Goal: Use online tool/utility: Utilize a website feature to perform a specific function

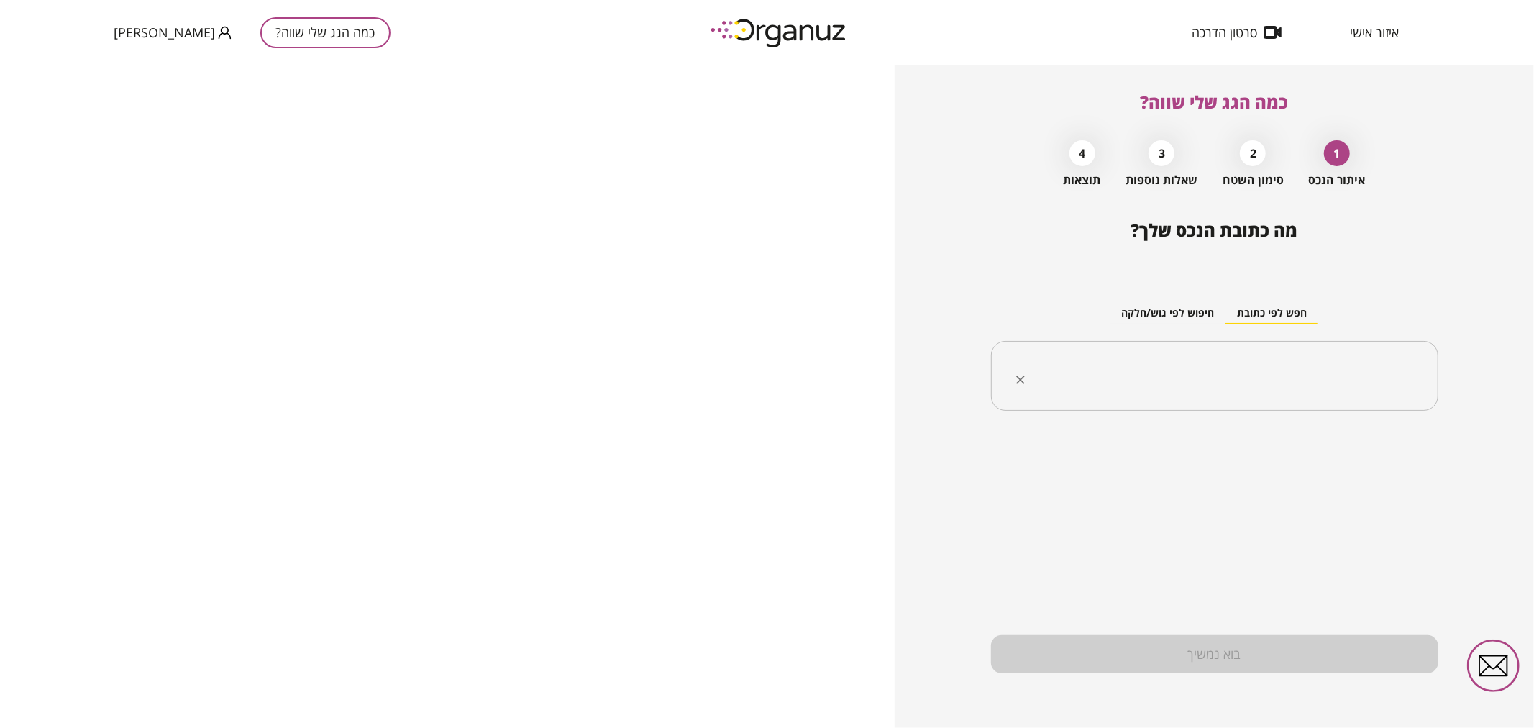
click at [1399, 370] on input "text" at bounding box center [1220, 376] width 402 height 36
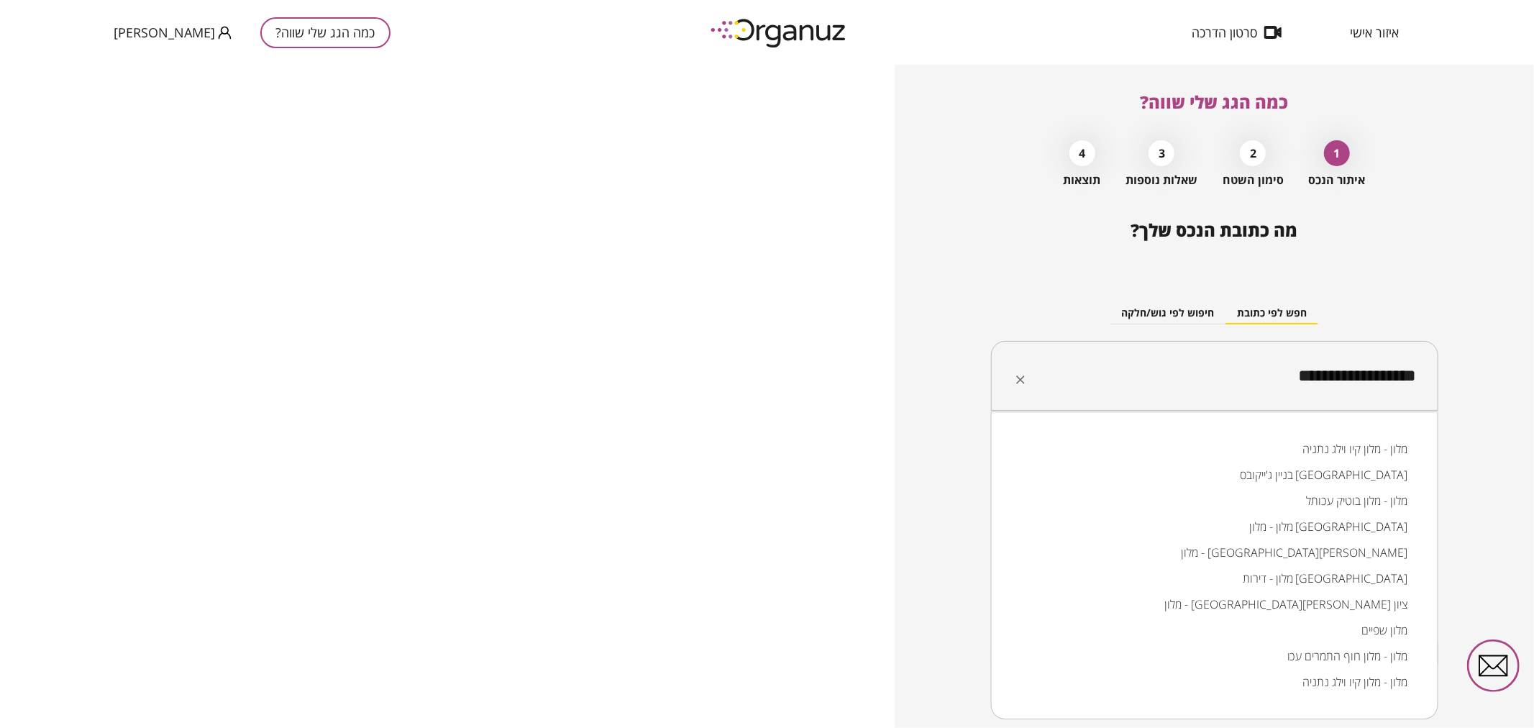
click at [1359, 581] on li "מלון - דירות כפר הים חדרה" at bounding box center [1215, 578] width 410 height 26
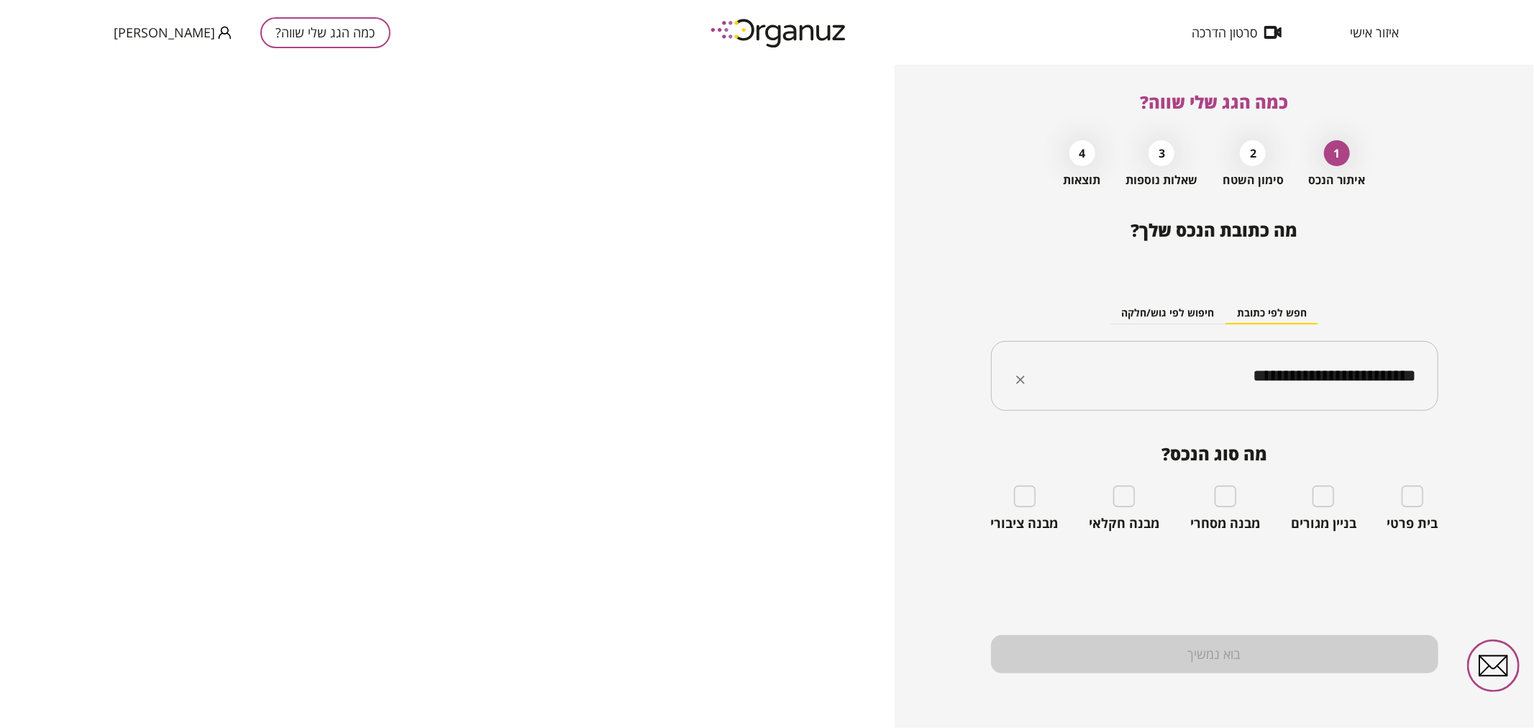
type input "**********"
click at [1212, 497] on div "מבנה מסחרי" at bounding box center [1225, 508] width 70 height 46
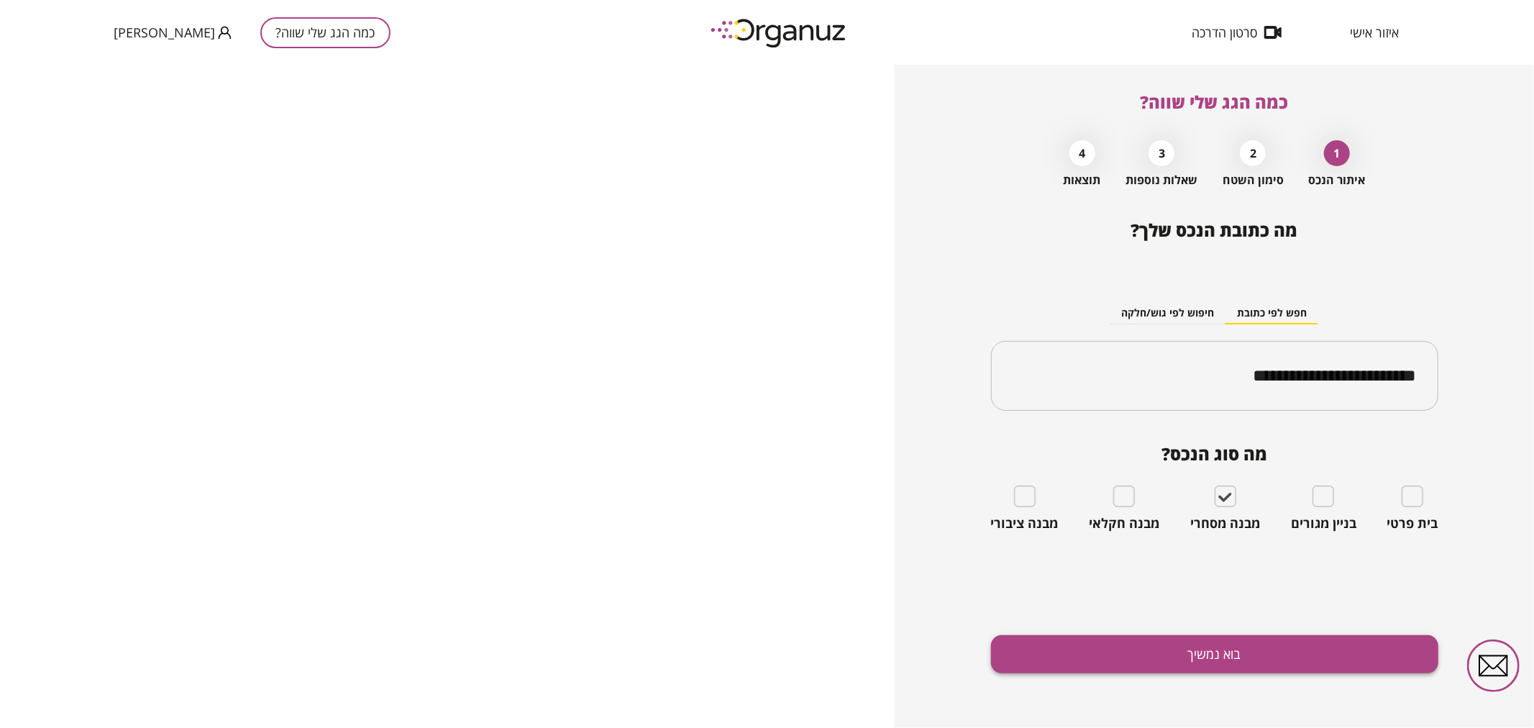
click at [1187, 641] on div "**********" at bounding box center [1214, 474] width 447 height 508
click at [1185, 645] on button "בוא נמשיך" at bounding box center [1214, 654] width 447 height 38
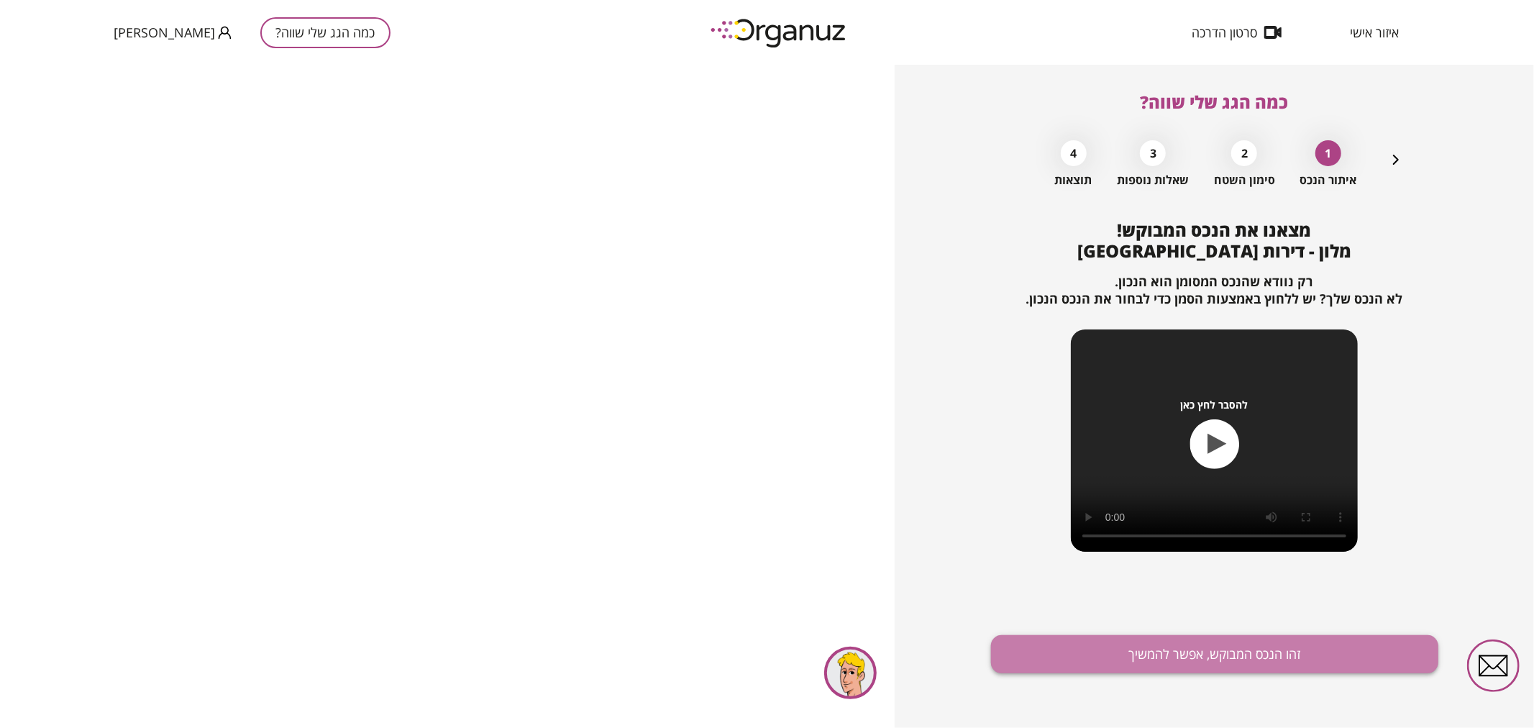
click at [1141, 657] on button "זהו הנכס המבוקש, אפשר להמשיך" at bounding box center [1214, 654] width 447 height 38
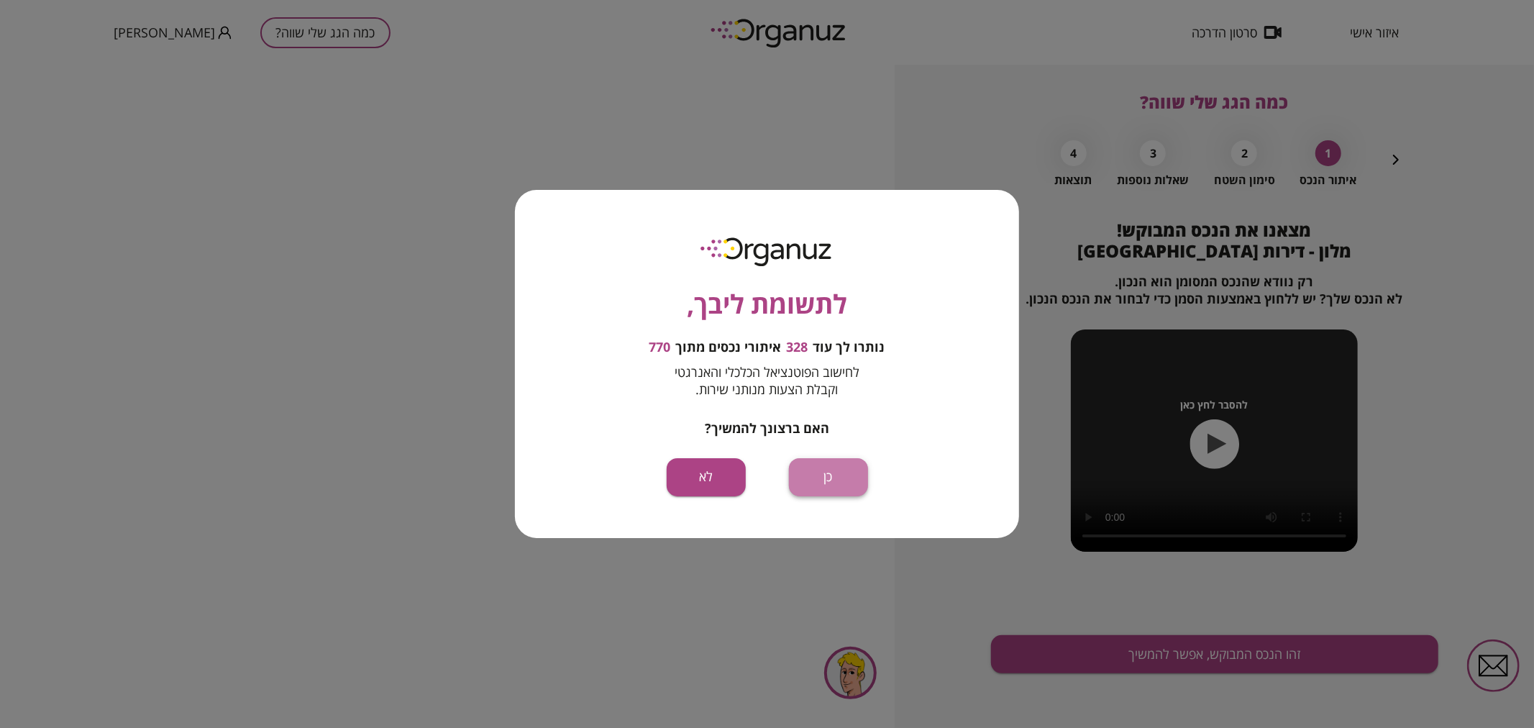
click at [829, 466] on button "כן" at bounding box center [828, 477] width 79 height 38
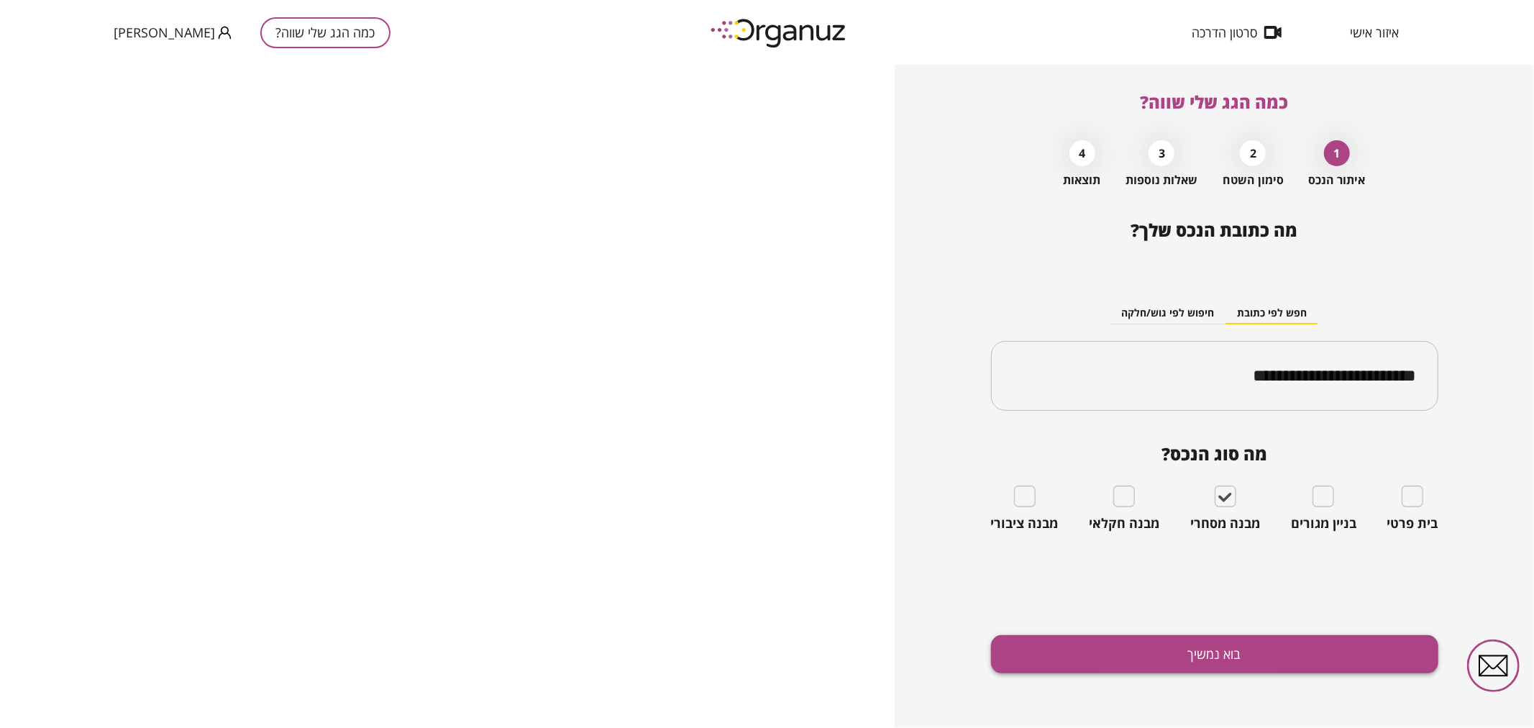
click at [1171, 667] on button "בוא נמשיך" at bounding box center [1214, 654] width 447 height 38
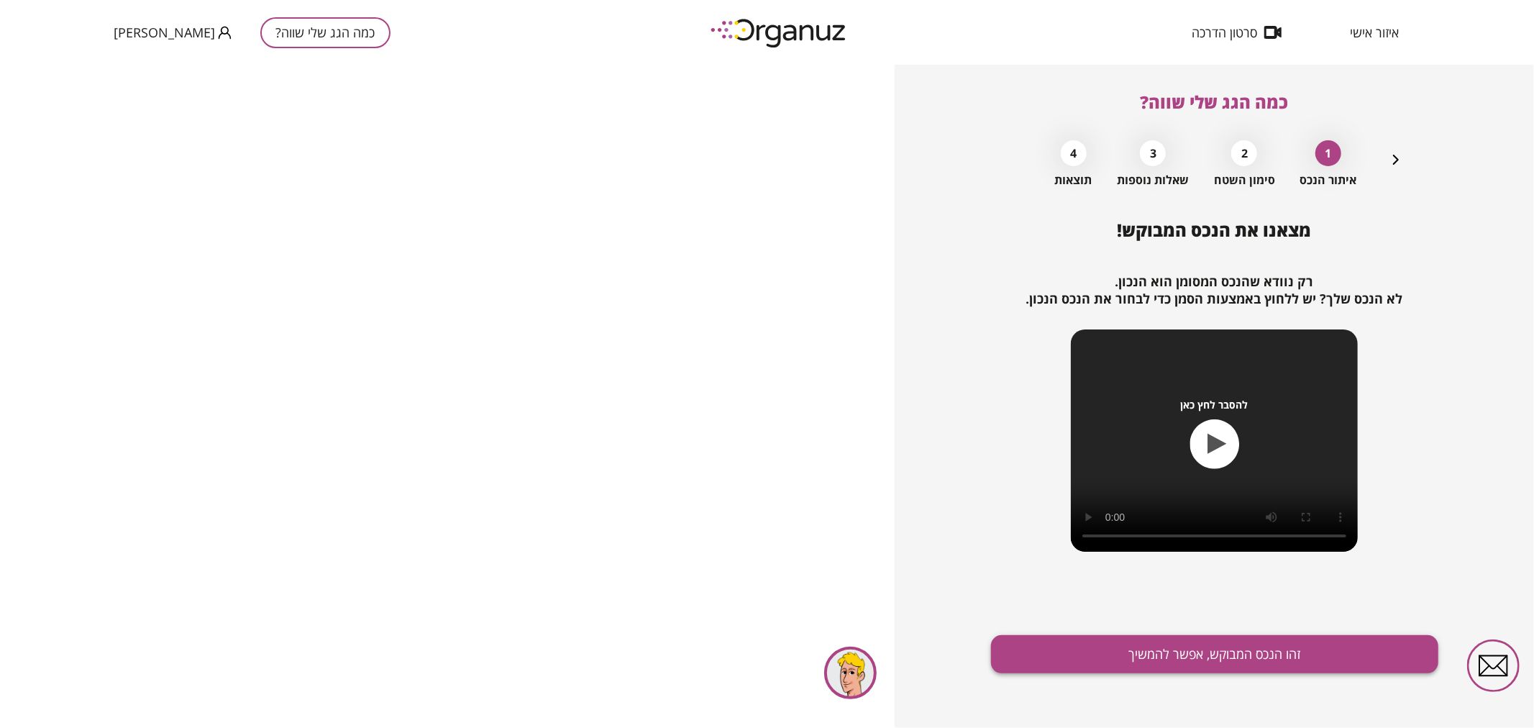
click at [1199, 666] on button "זהו הנכס המבוקש, אפשר להמשיך" at bounding box center [1214, 654] width 447 height 38
click at [1220, 658] on button "זהו הנכס המבוקש, אפשר להמשיך" at bounding box center [1214, 654] width 447 height 38
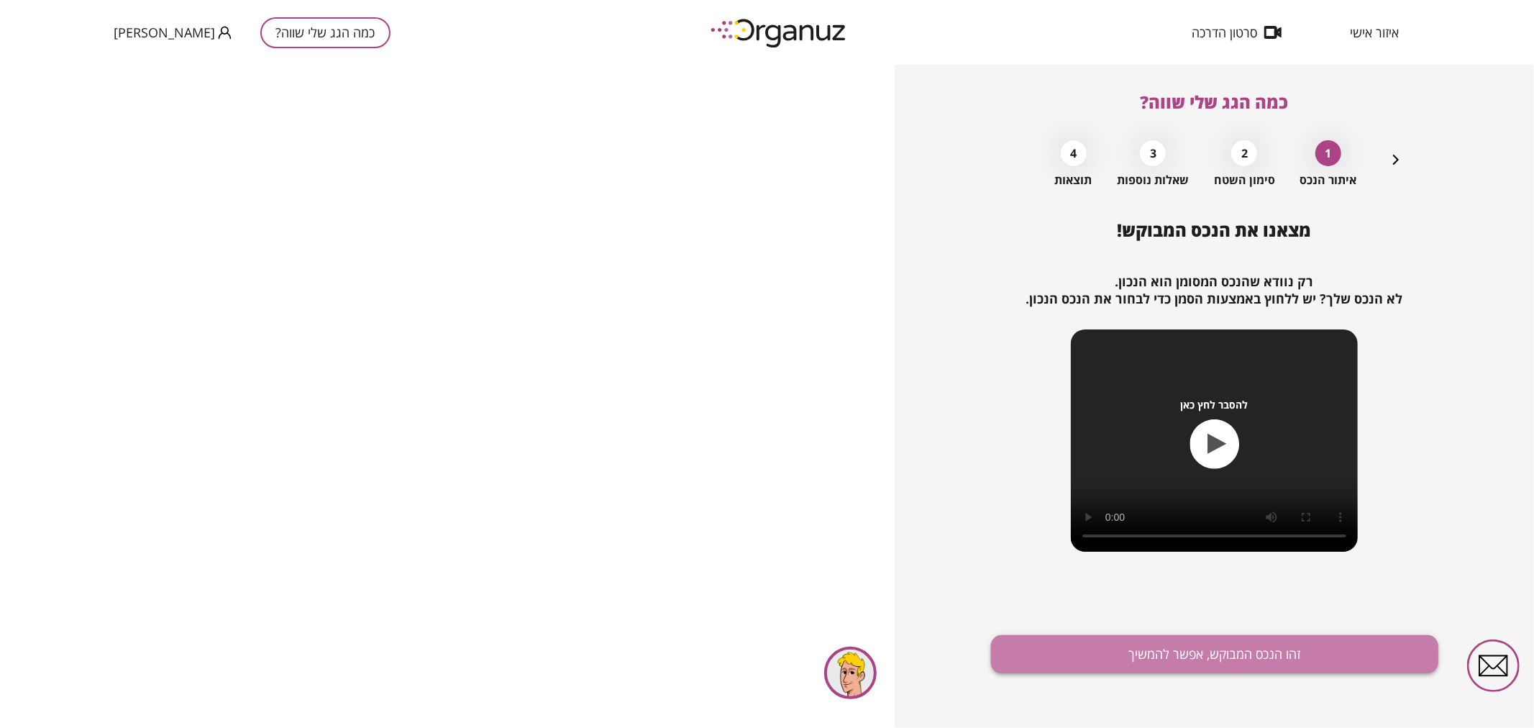
click at [1220, 658] on button "זהו הנכס המבוקש, אפשר להמשיך" at bounding box center [1214, 654] width 447 height 38
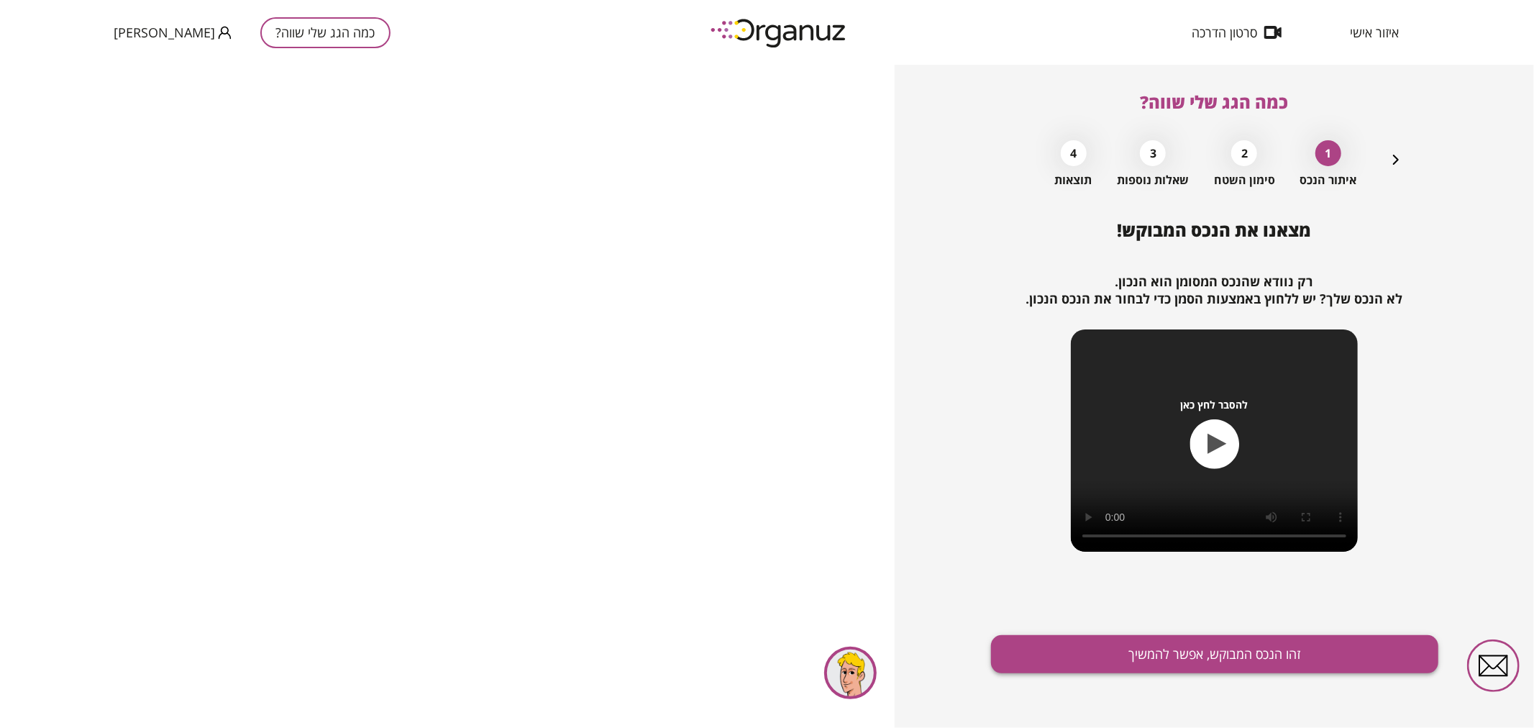
click at [1220, 658] on button "זהו הנכס המבוקש, אפשר להמשיך" at bounding box center [1214, 654] width 447 height 38
click at [170, 37] on span "[PERSON_NAME]" at bounding box center [164, 32] width 101 height 14
click at [406, 17] on div at bounding box center [767, 364] width 1534 height 728
click at [303, 37] on button "כמה הגג שלי שווה?" at bounding box center [325, 32] width 130 height 31
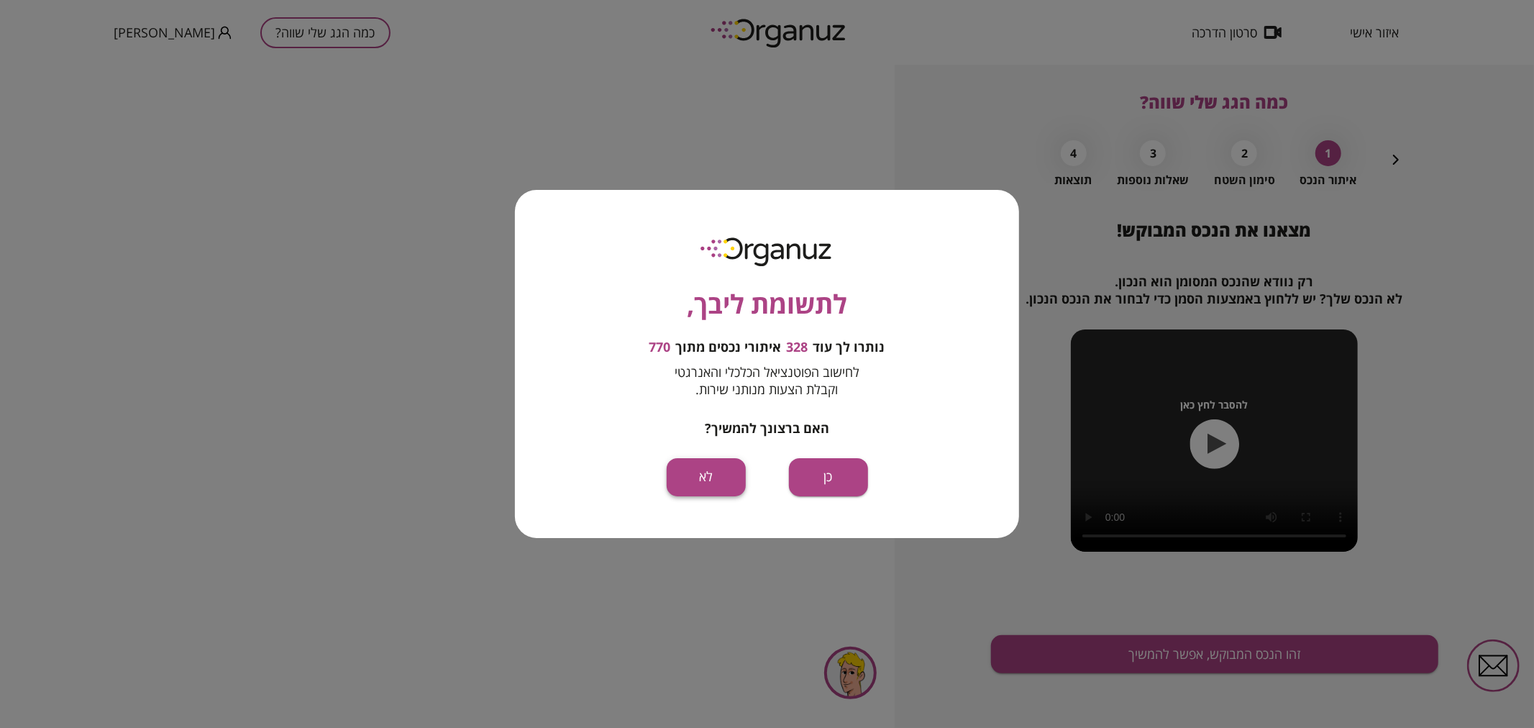
click at [702, 480] on button "לא" at bounding box center [706, 477] width 79 height 38
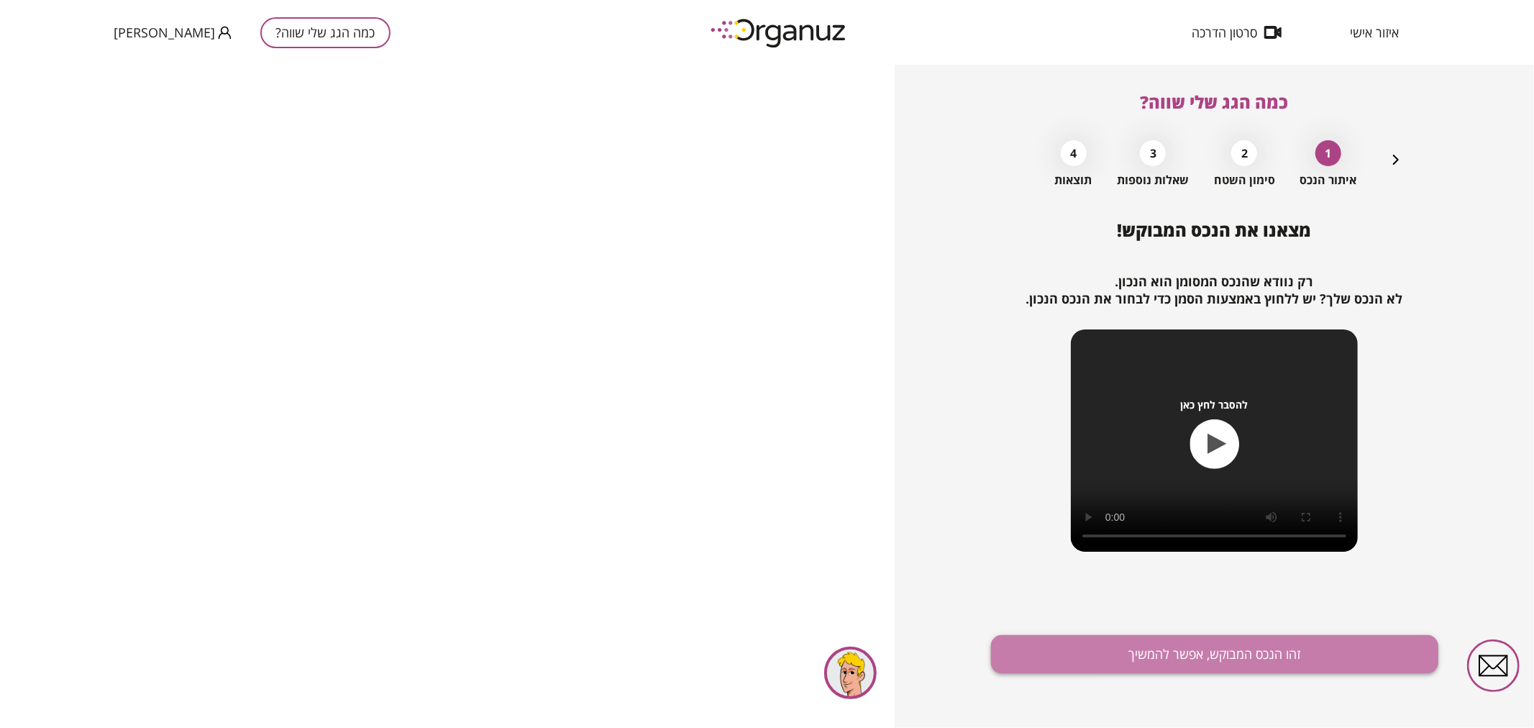
click at [1138, 644] on button "זהו הנכס המבוקש, אפשר להמשיך" at bounding box center [1214, 654] width 447 height 38
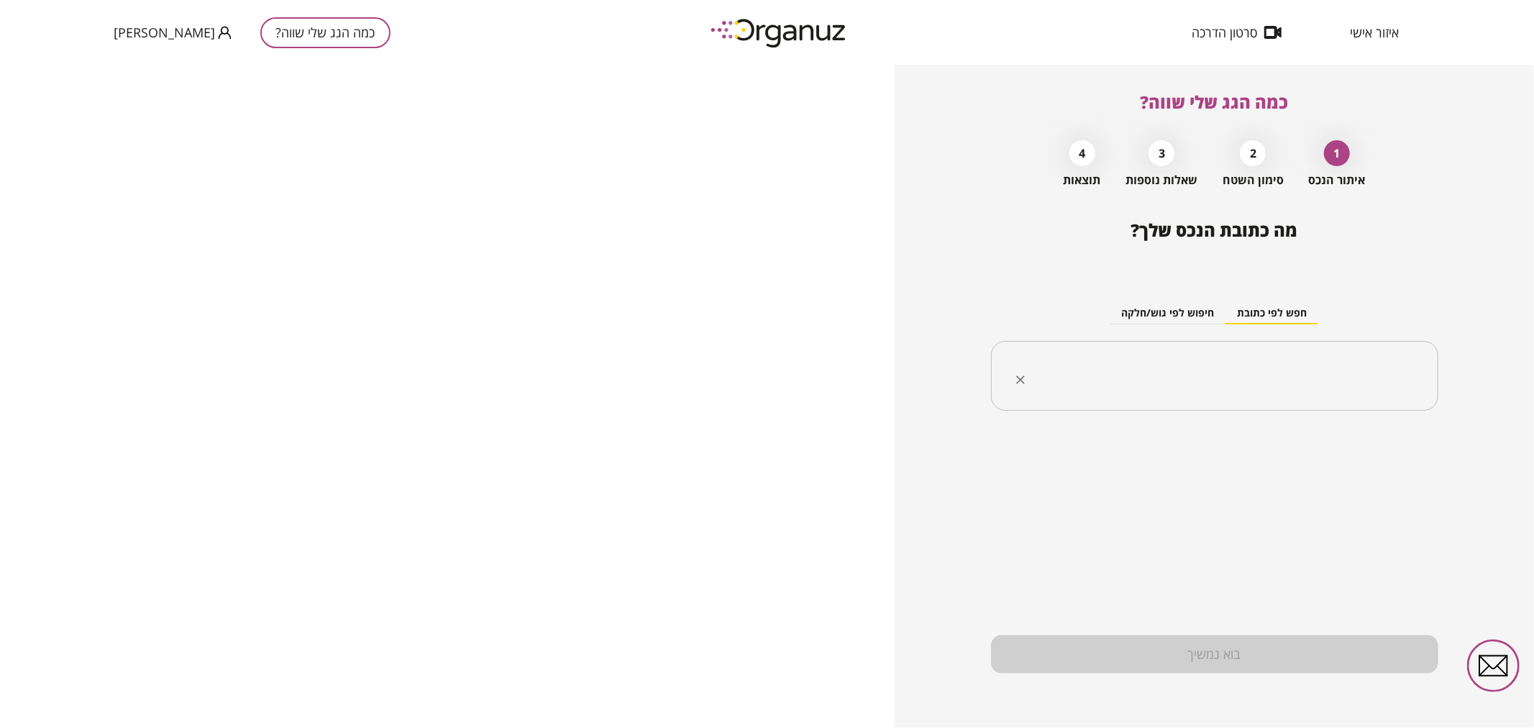
click at [1353, 372] on input "text" at bounding box center [1220, 376] width 402 height 36
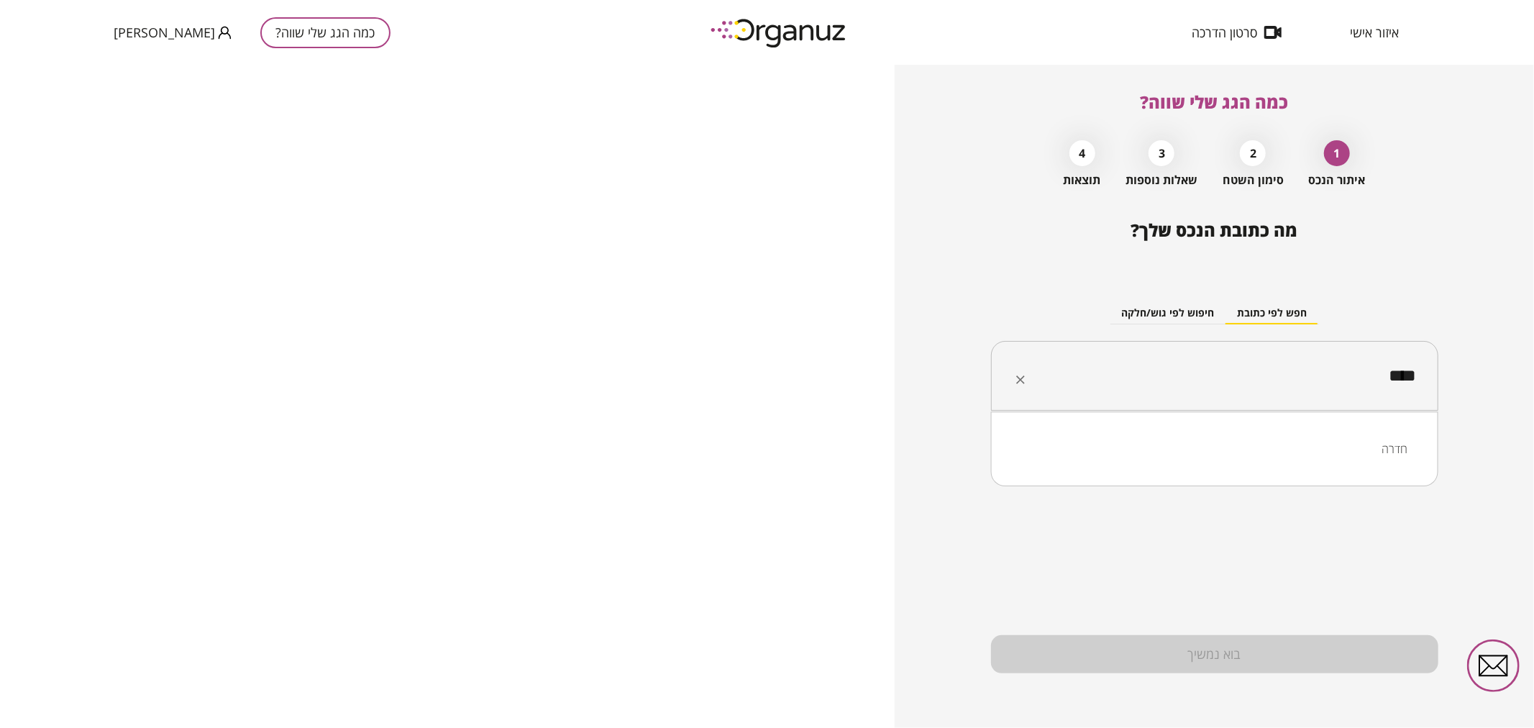
click at [1389, 452] on li "חדרה" at bounding box center [1215, 449] width 410 height 26
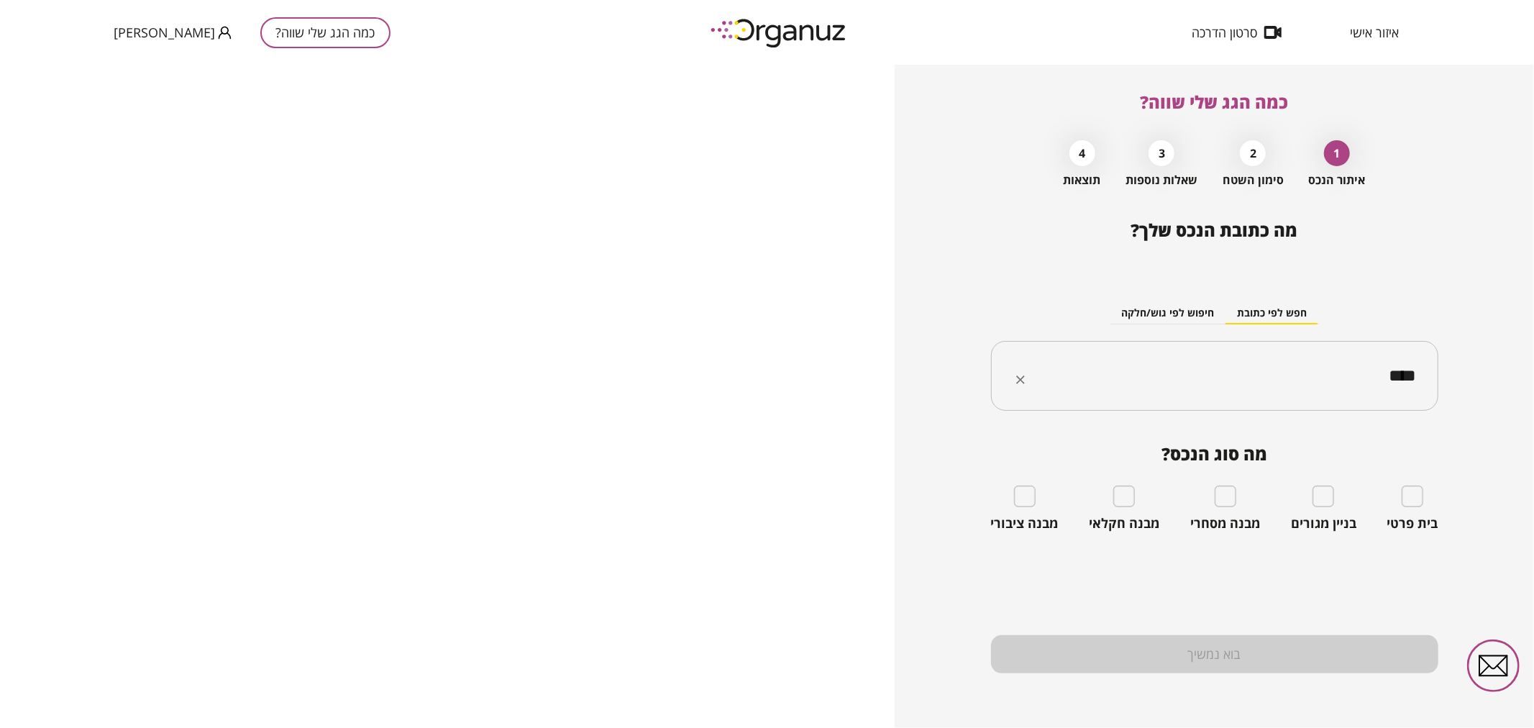
type input "****"
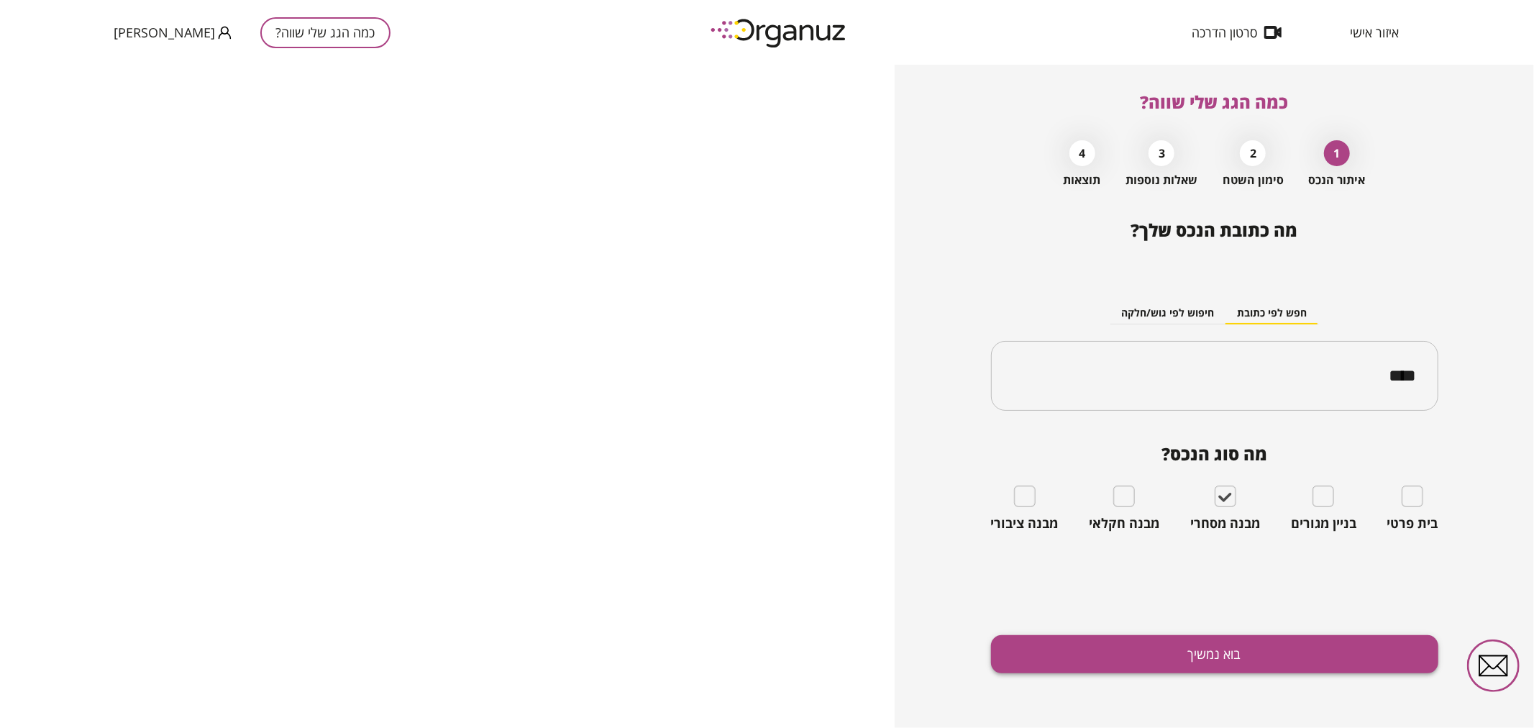
click at [1248, 653] on button "בוא נמשיך" at bounding box center [1214, 654] width 447 height 38
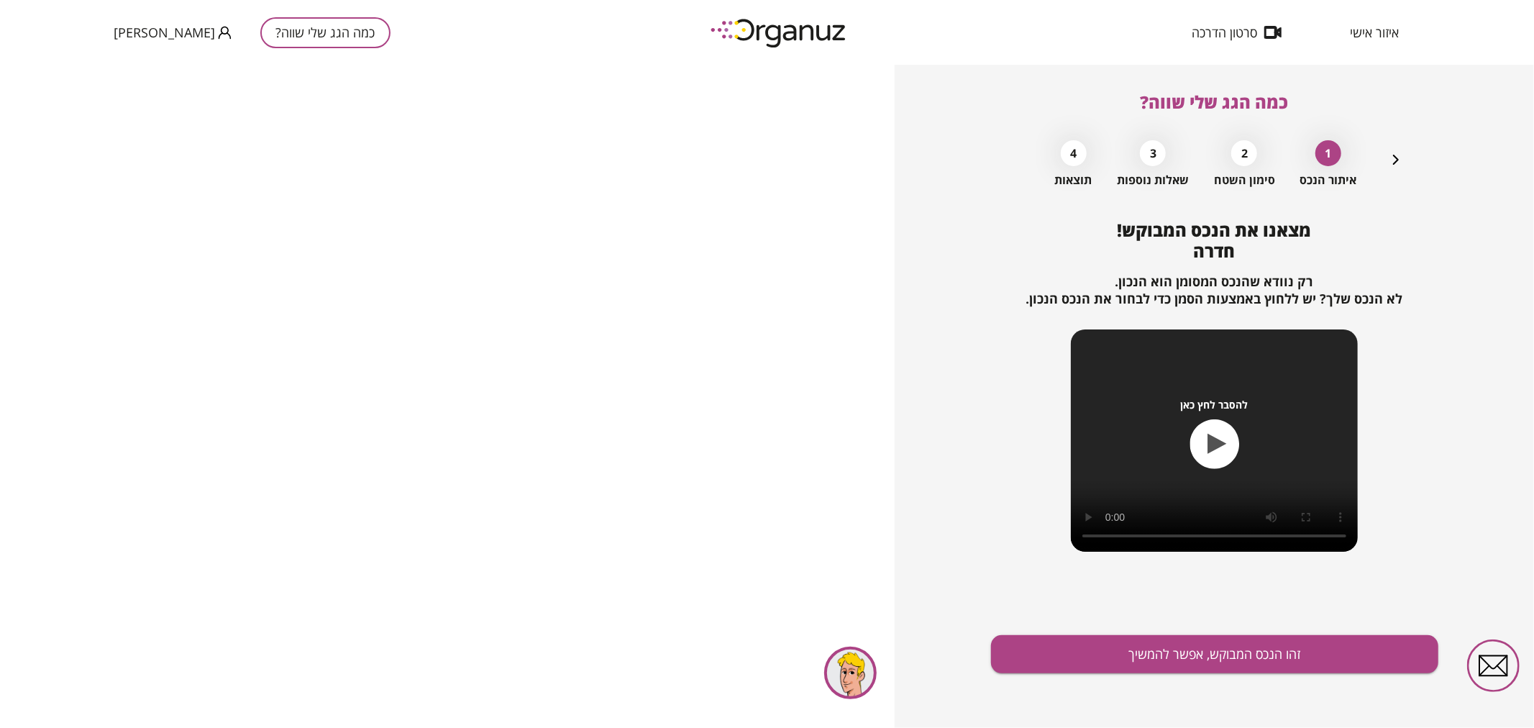
click at [1248, 653] on button "זהו הנכס המבוקש, אפשר להמשיך" at bounding box center [1214, 654] width 447 height 38
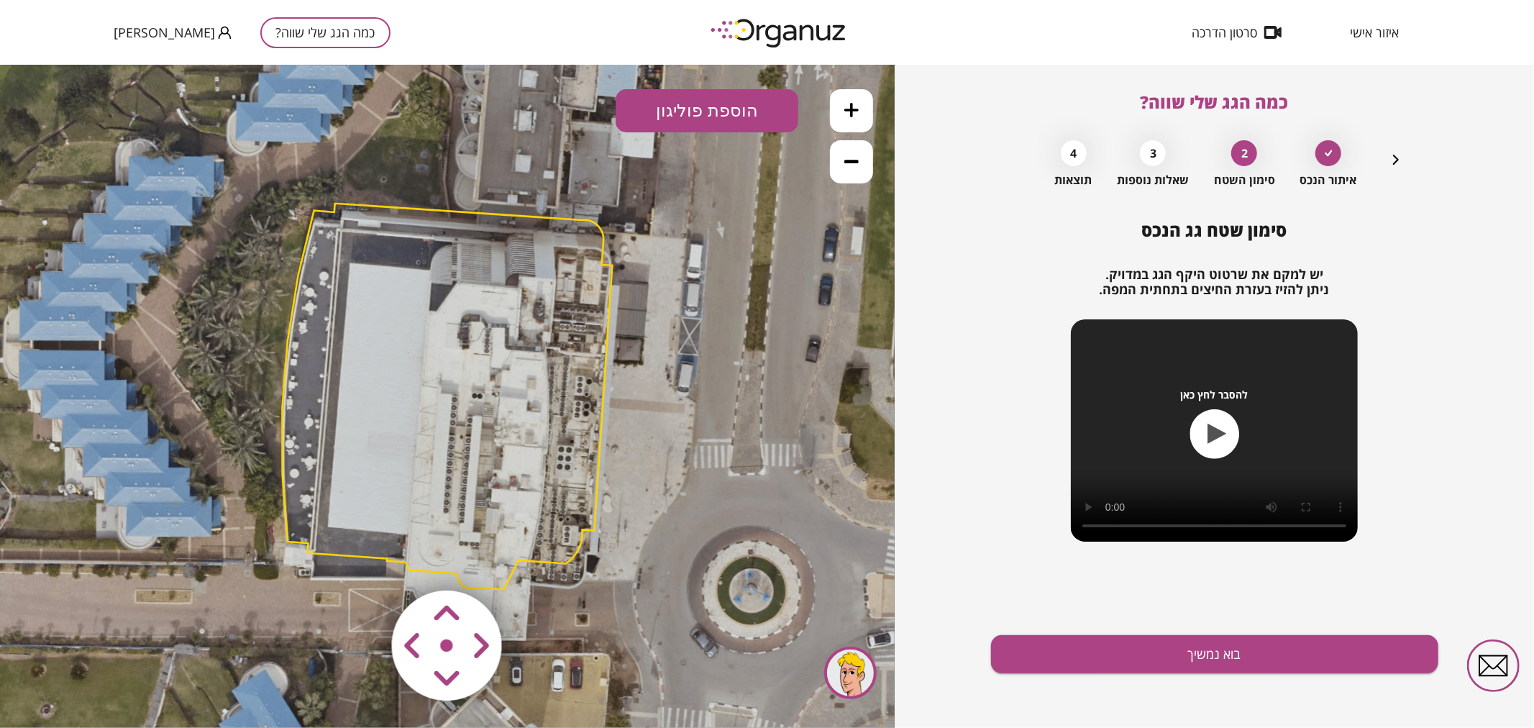
click at [736, 111] on button "הוספת פוליגון" at bounding box center [707, 109] width 183 height 43
click at [466, 211] on polygon at bounding box center [448, 395] width 330 height 385
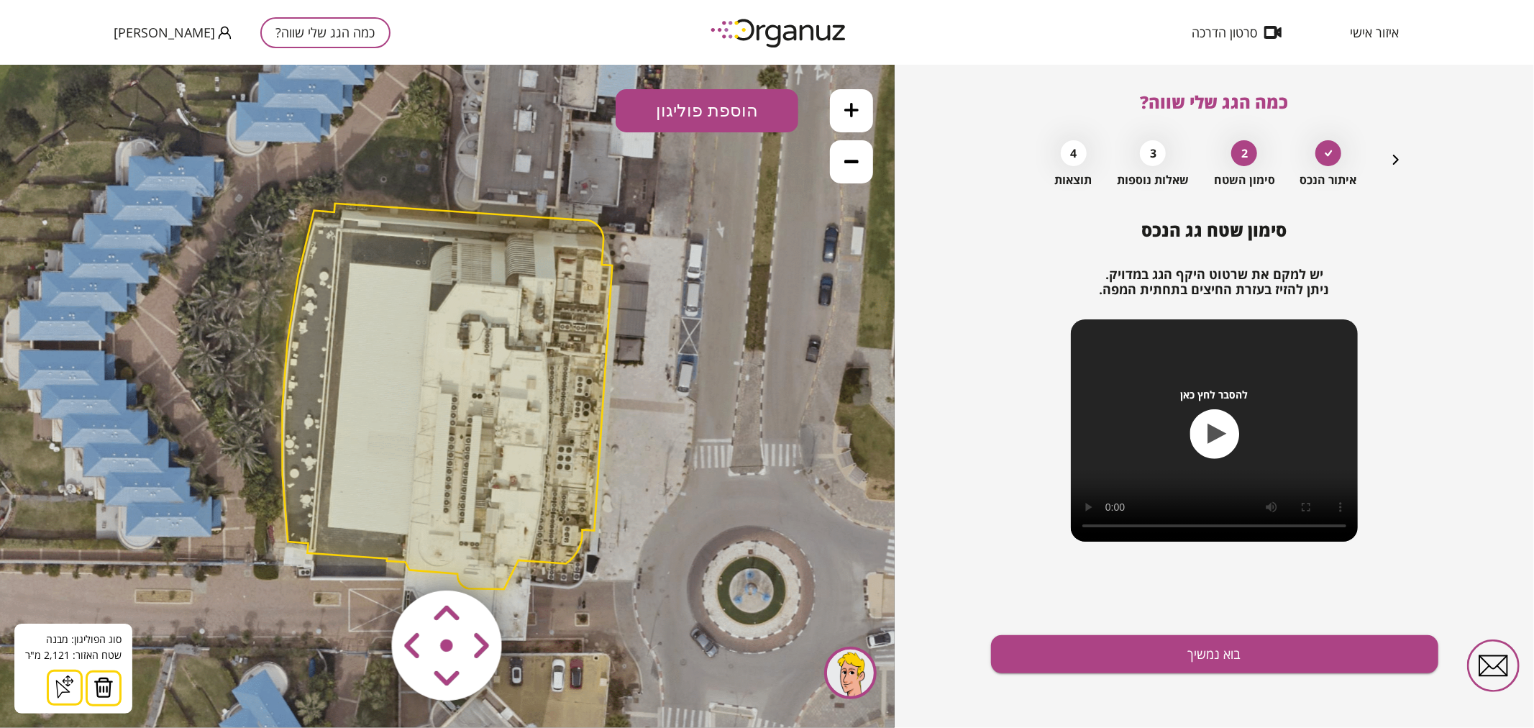
click at [101, 687] on img at bounding box center [103, 687] width 20 height 22
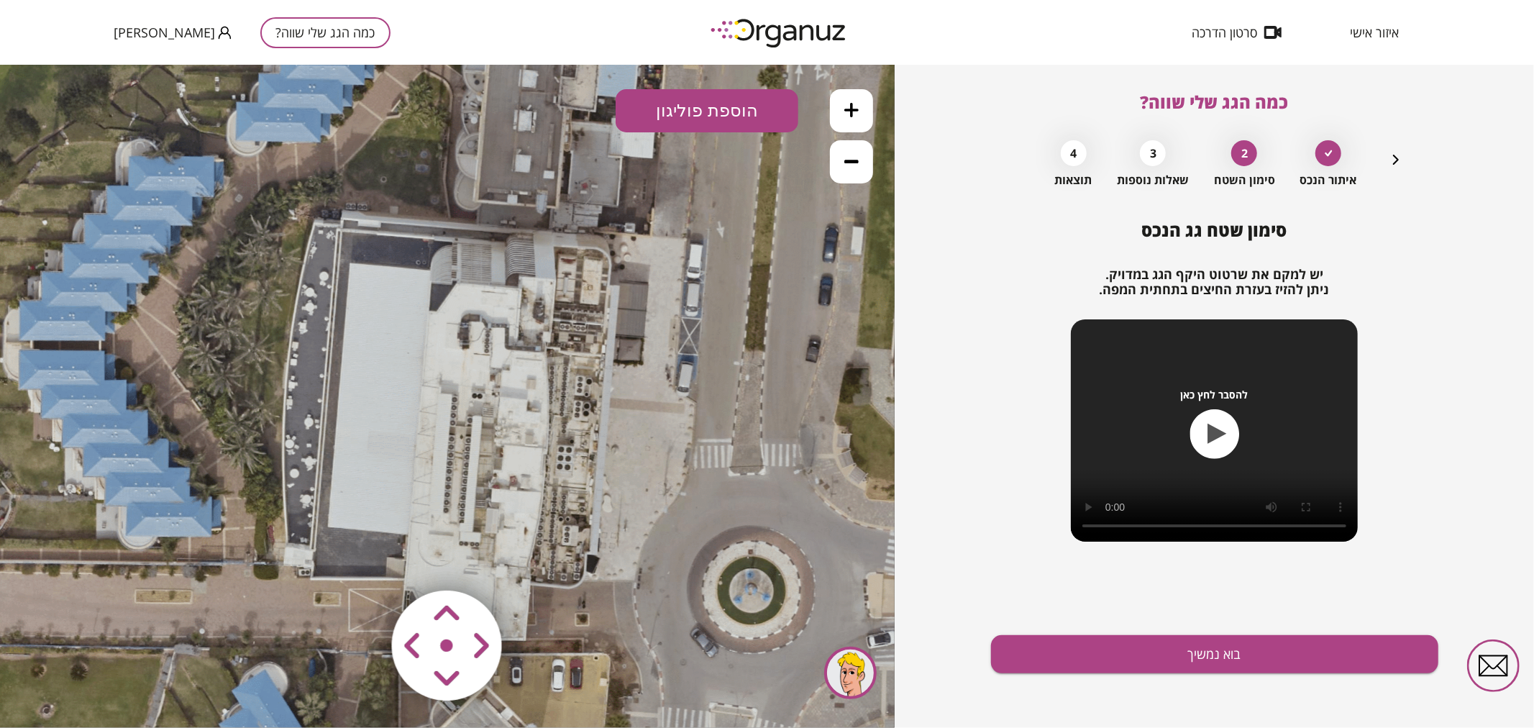
click at [734, 114] on button "הוספת פוליגון" at bounding box center [707, 109] width 183 height 43
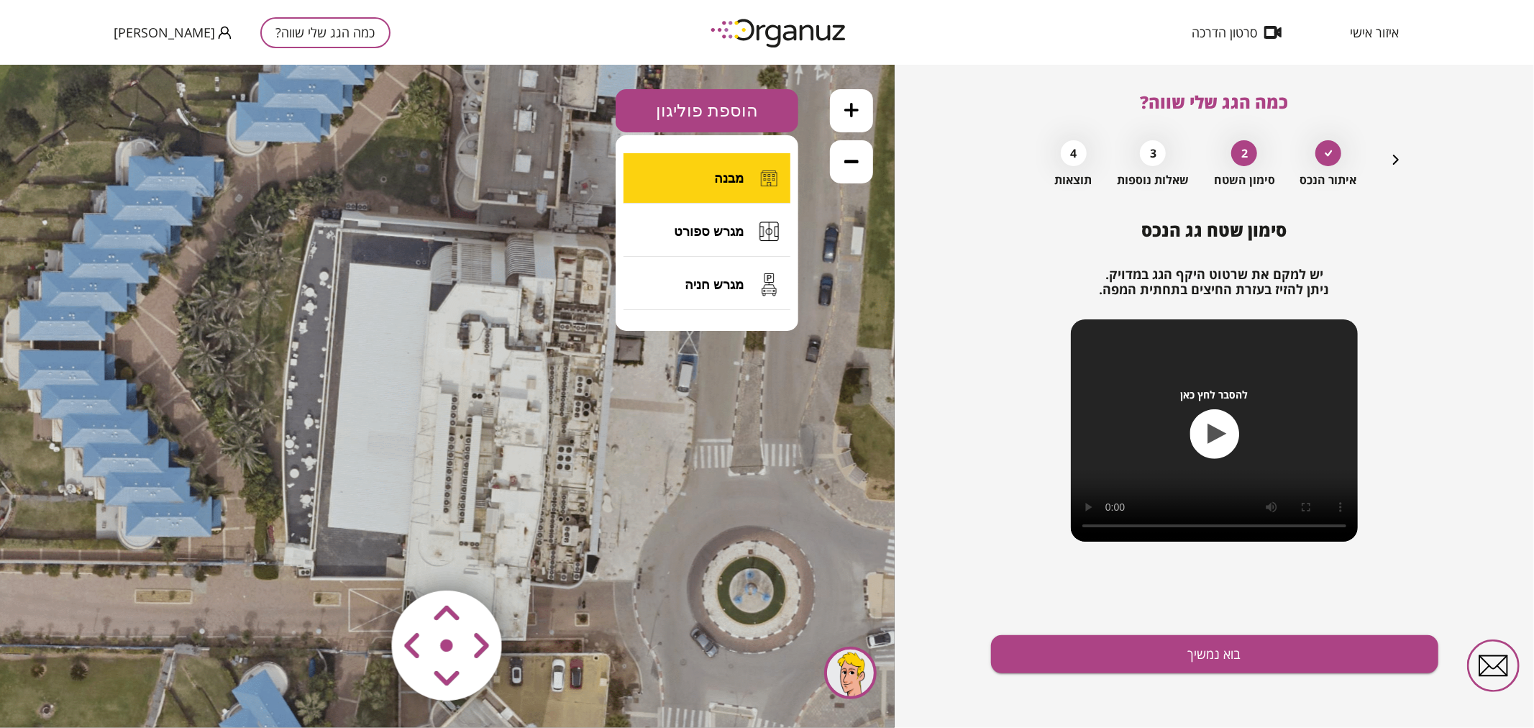
click at [735, 156] on button "מבנה" at bounding box center [706, 177] width 167 height 50
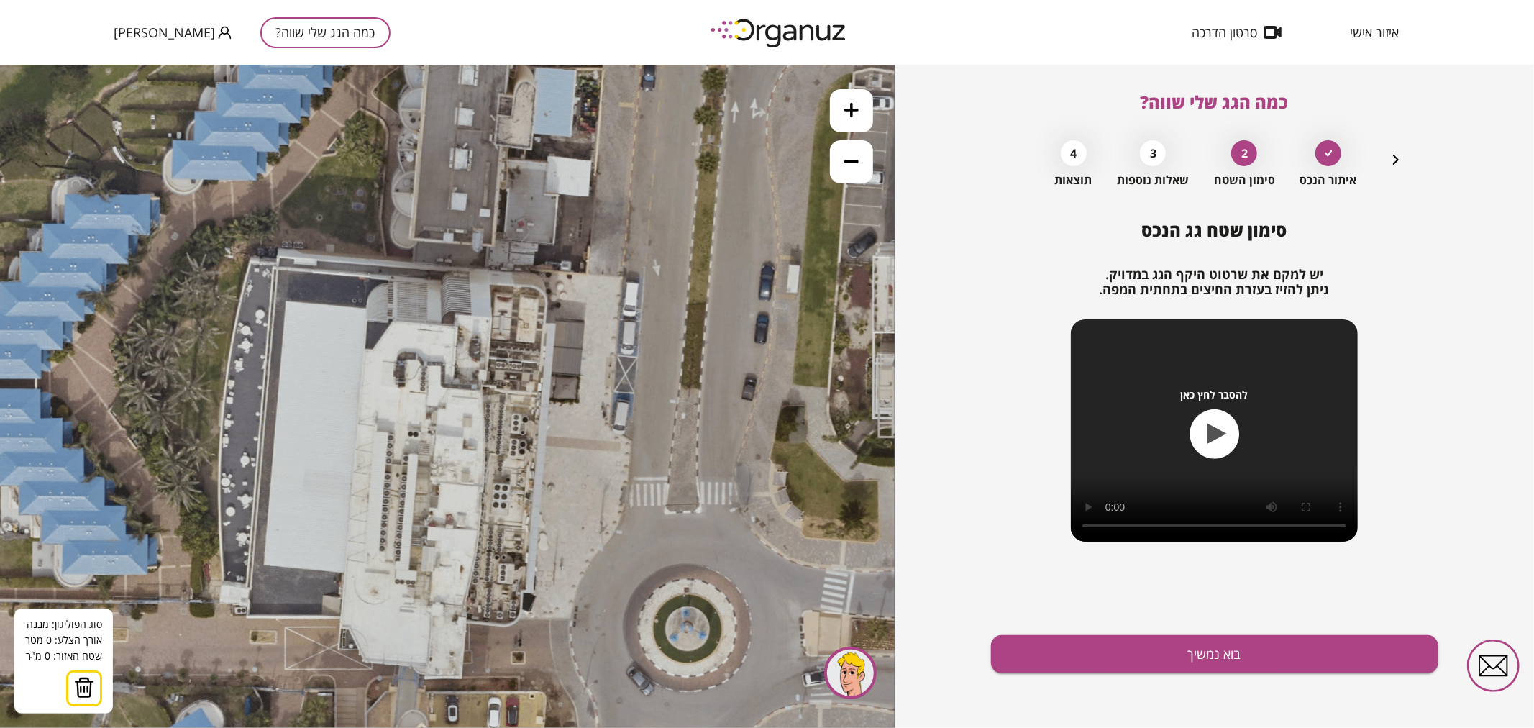
drag, startPoint x: 694, startPoint y: 153, endPoint x: 630, endPoint y: 191, distance: 74.5
click at [630, 191] on icon at bounding box center [385, 433] width 1187 height 1187
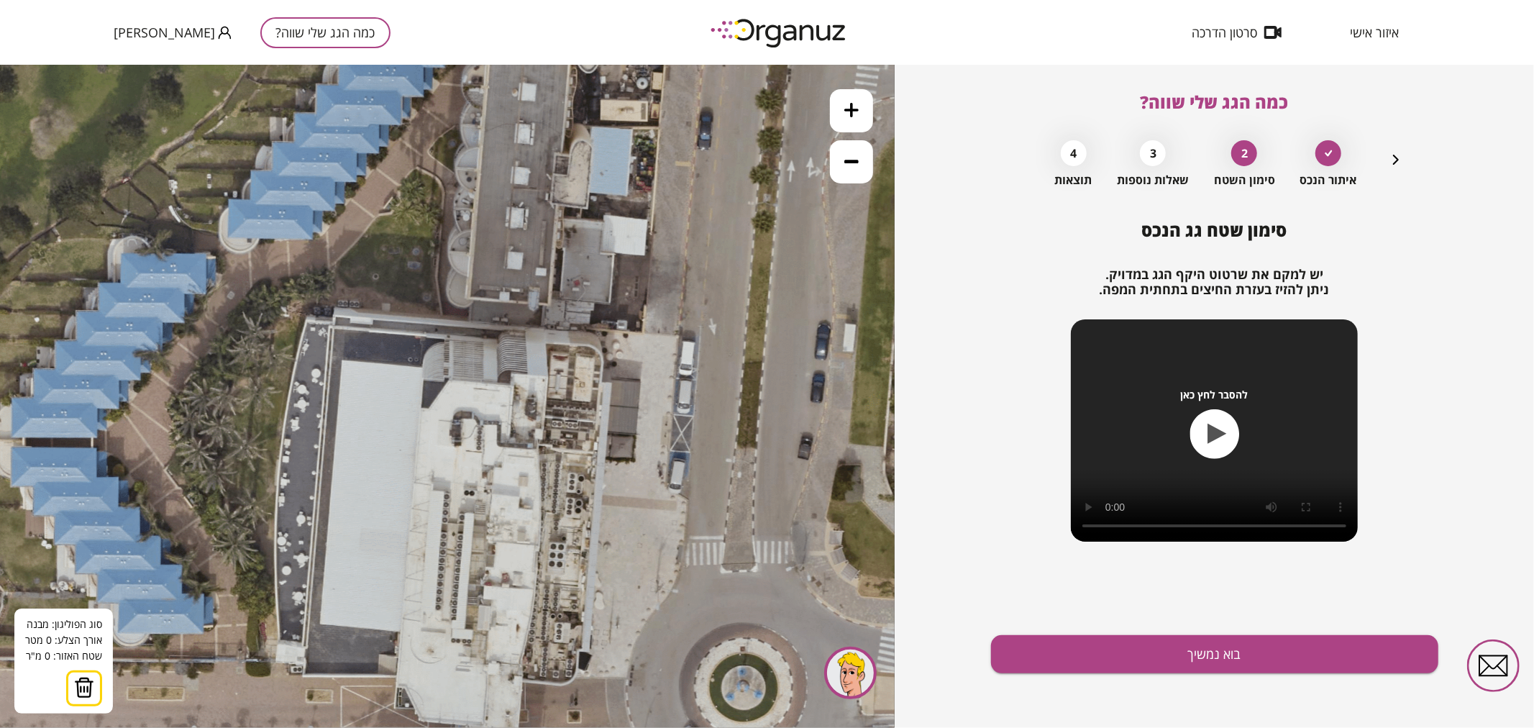
drag, startPoint x: 506, startPoint y: 158, endPoint x: 542, endPoint y: 196, distance: 52.4
click at [542, 196] on icon at bounding box center [441, 492] width 1187 height 1187
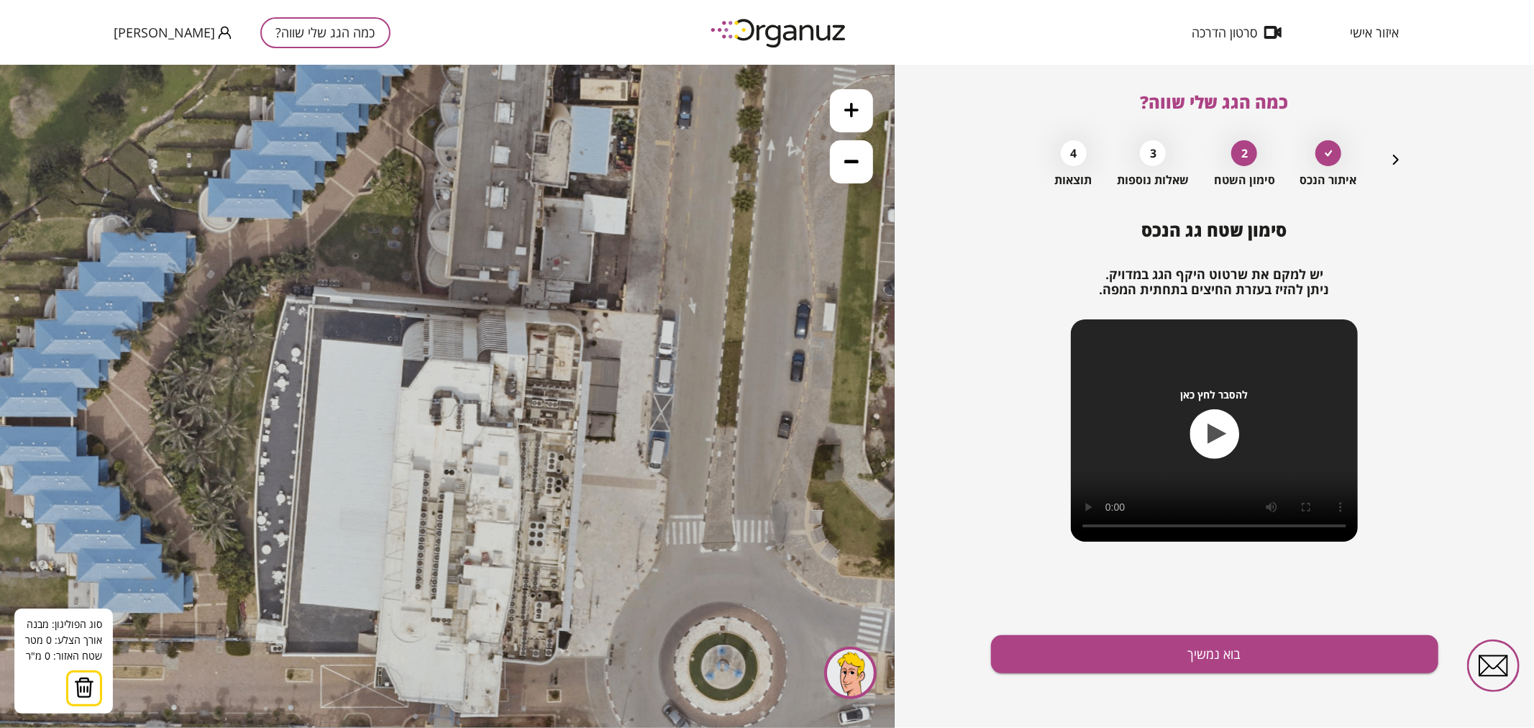
click at [542, 196] on icon at bounding box center [421, 471] width 1187 height 1187
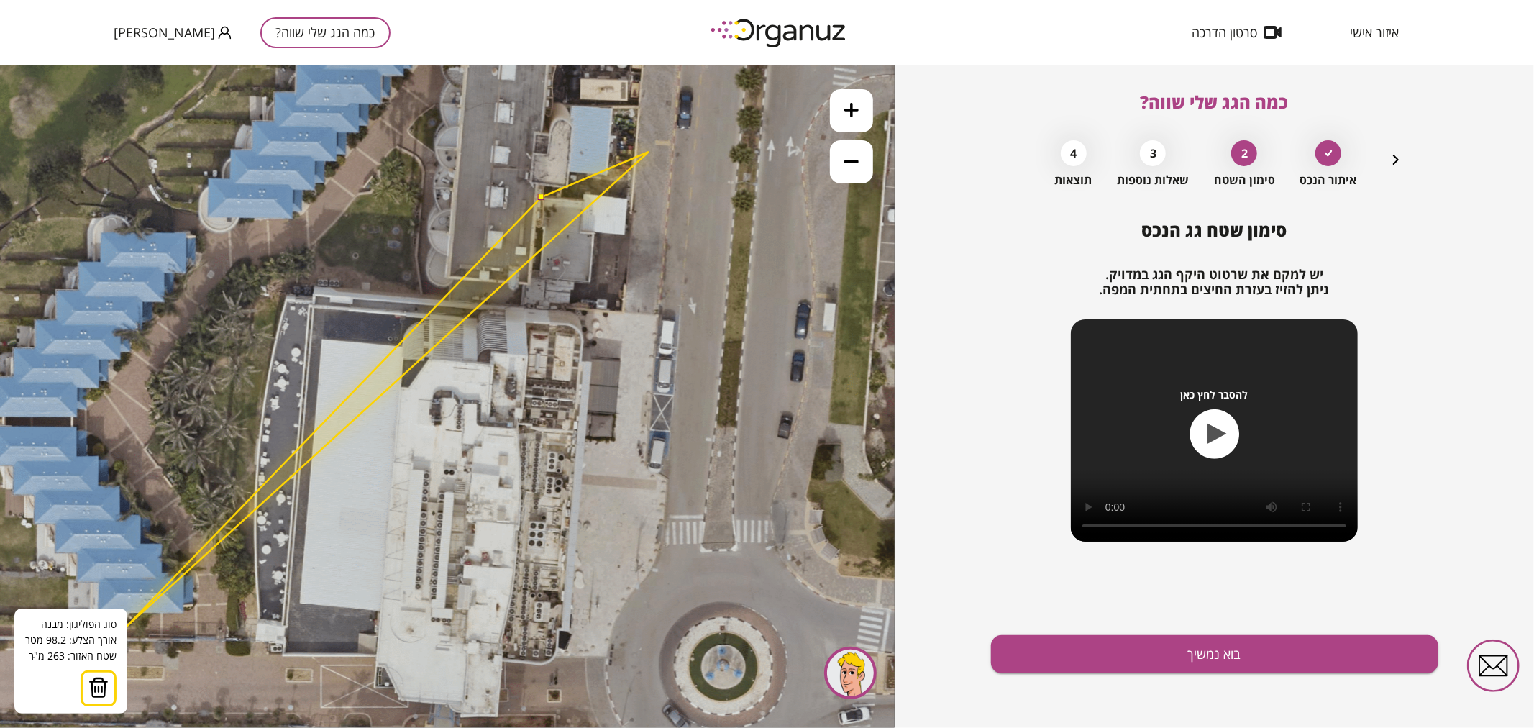
click at [102, 681] on img at bounding box center [98, 687] width 20 height 22
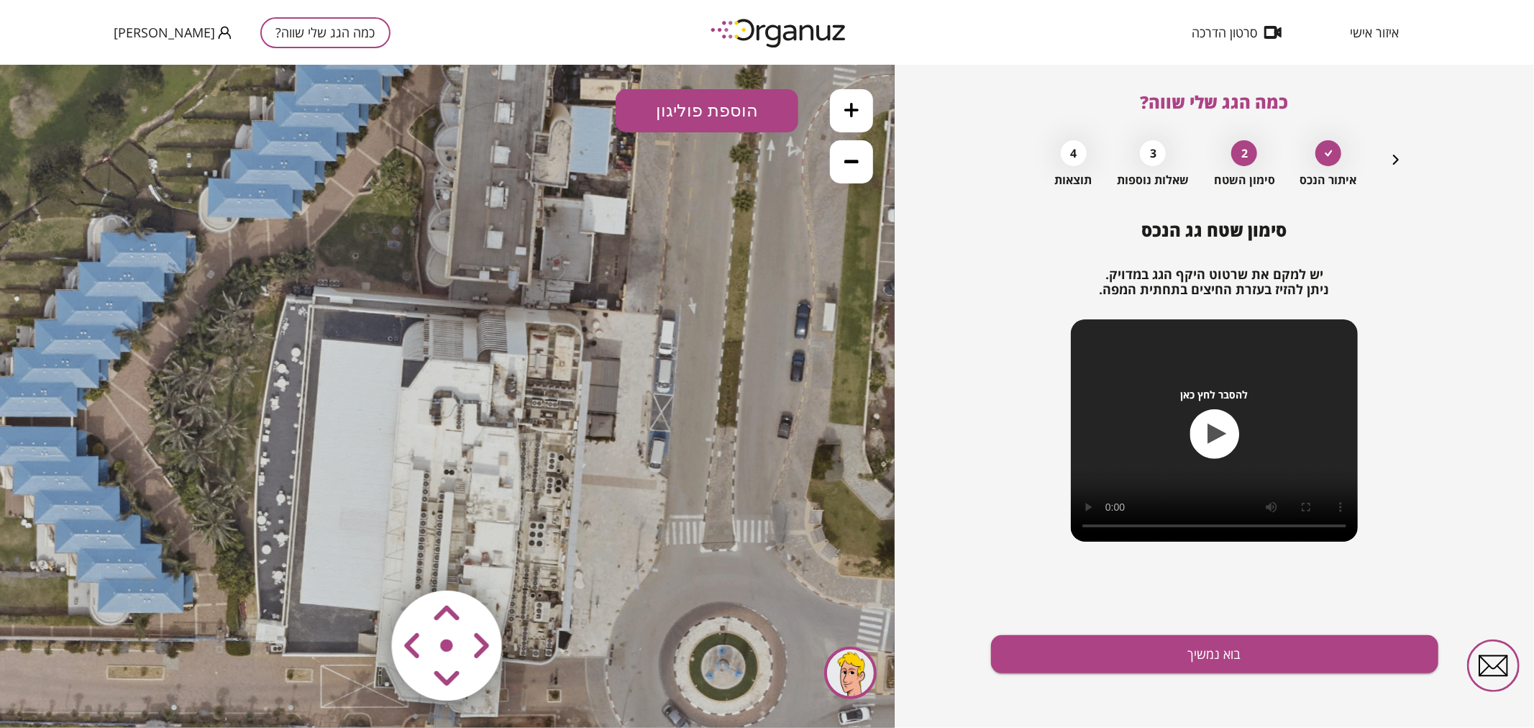
click at [757, 101] on button "הוספת פוליגון" at bounding box center [707, 109] width 183 height 43
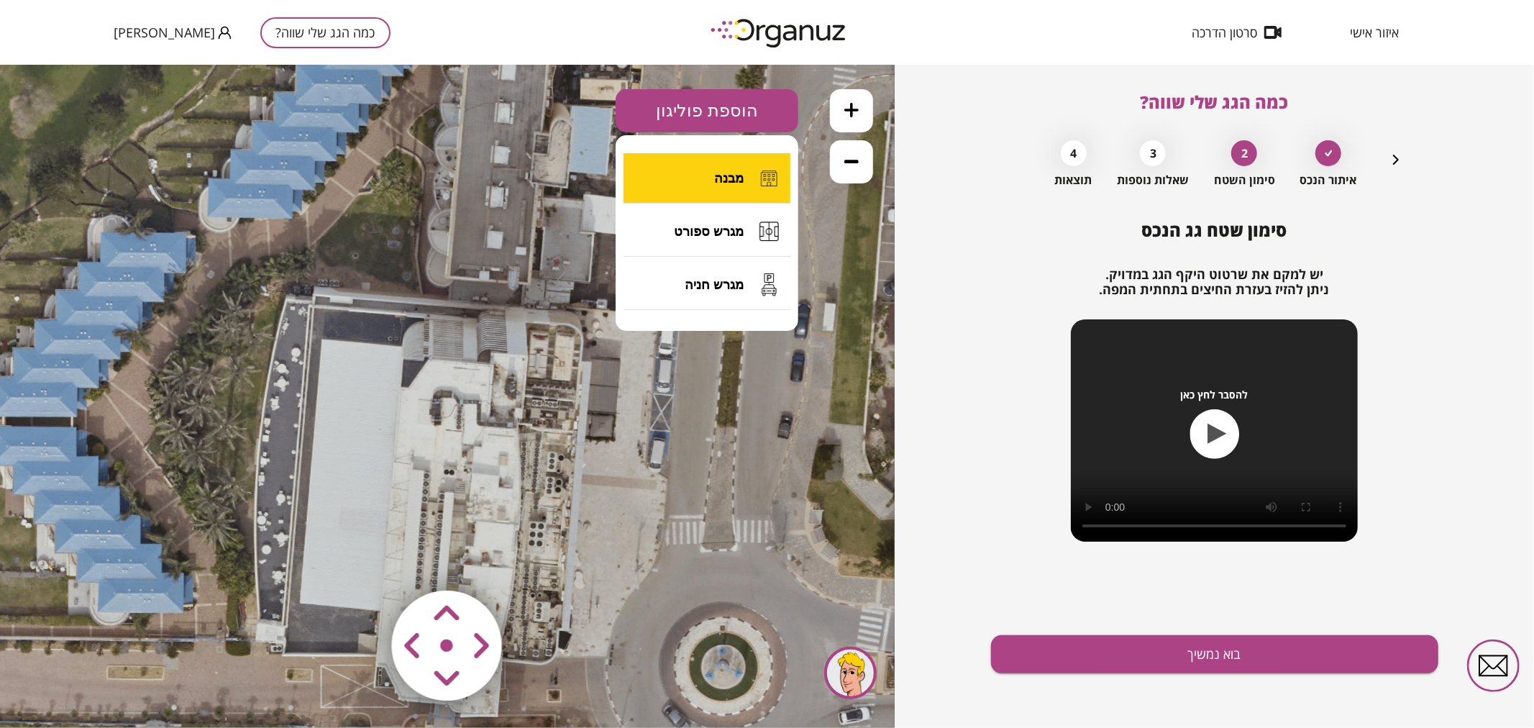
click at [722, 173] on span "מבנה" at bounding box center [728, 178] width 29 height 16
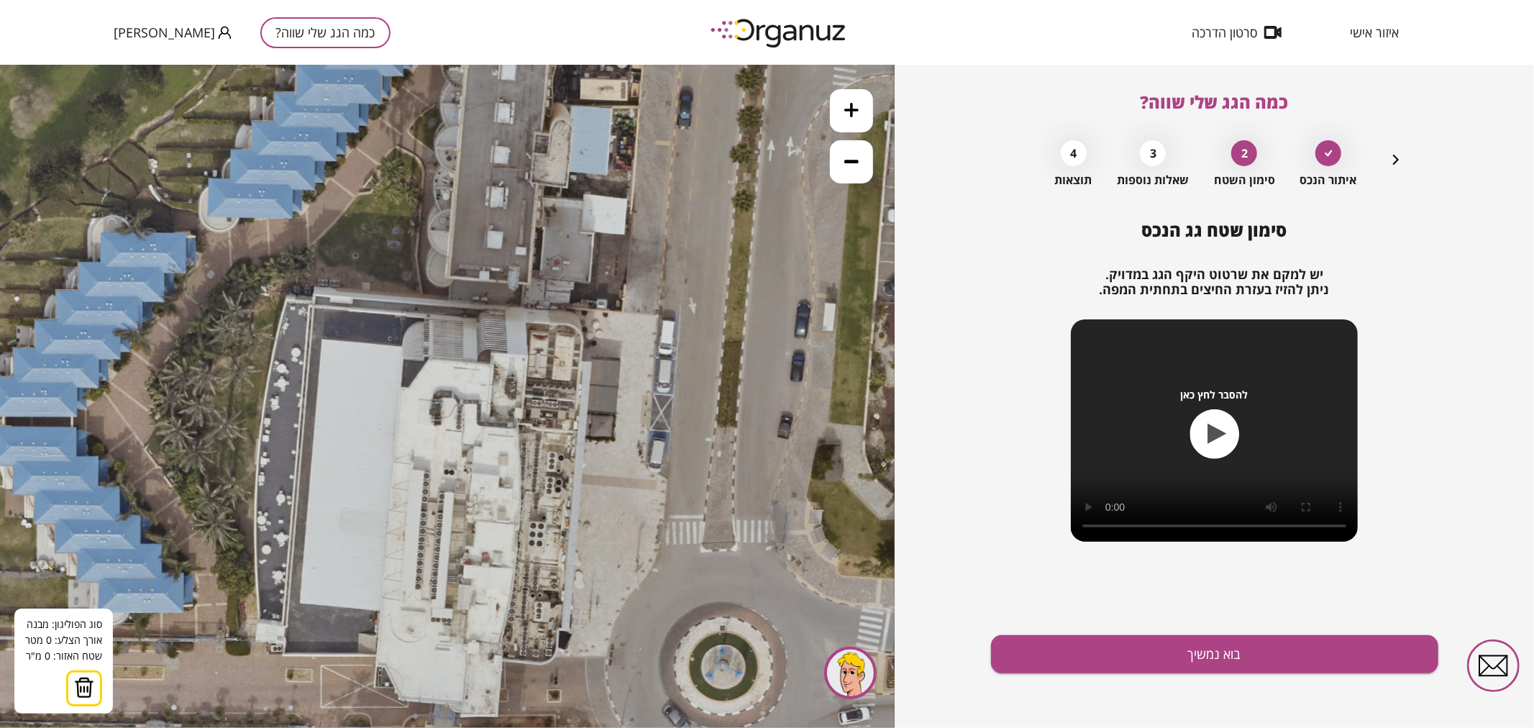
click at [551, 101] on icon at bounding box center [421, 471] width 1187 height 1187
click at [640, 105] on icon at bounding box center [421, 471] width 1187 height 1187
click at [635, 206] on polygon at bounding box center [595, 153] width 89 height 105
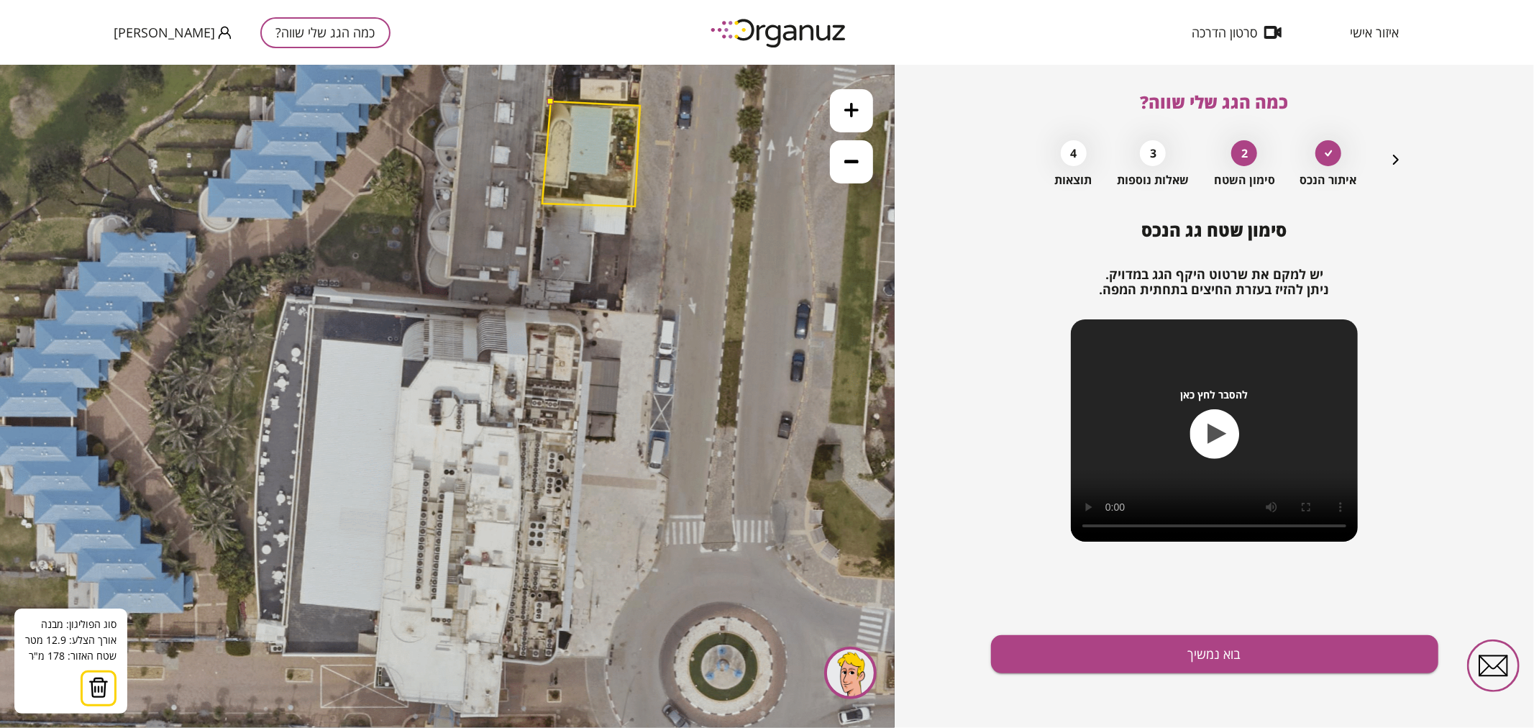
click at [542, 203] on polygon at bounding box center [591, 153] width 98 height 105
click at [550, 103] on button at bounding box center [550, 100] width 6 height 6
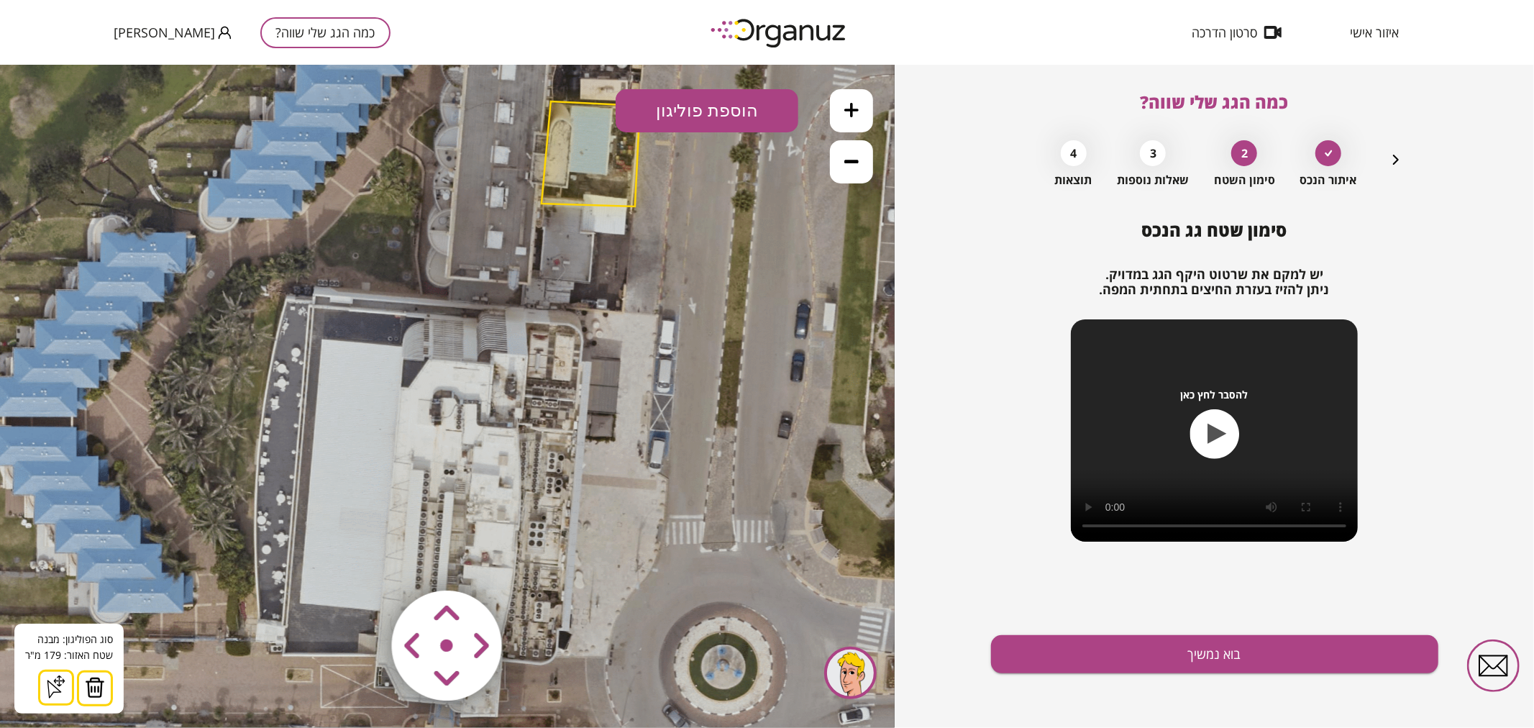
click at [836, 160] on button at bounding box center [851, 161] width 43 height 43
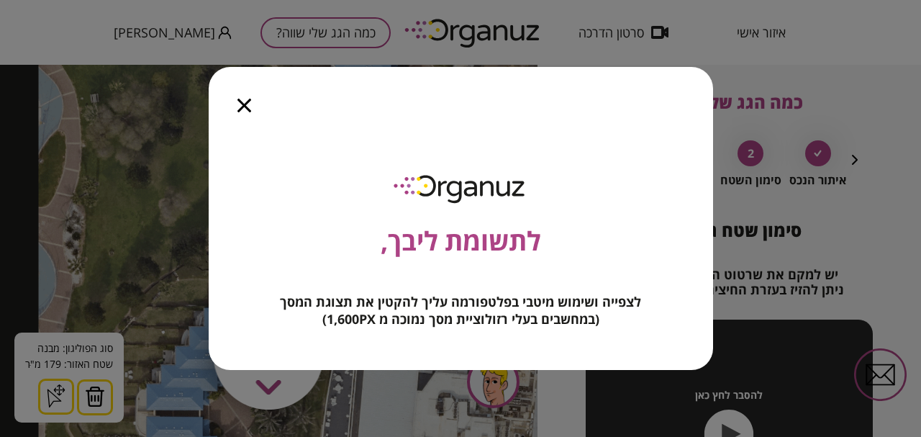
click at [247, 105] on icon "button" at bounding box center [244, 106] width 14 height 14
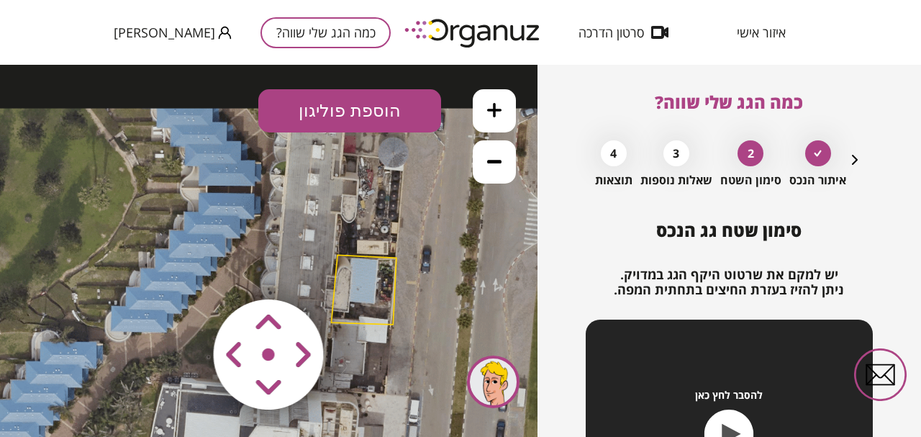
drag, startPoint x: 401, startPoint y: 232, endPoint x: 221, endPoint y: 285, distance: 187.5
click at [221, 285] on div ".st0 { fill: #FFFFFF; } א" at bounding box center [268, 251] width 537 height 372
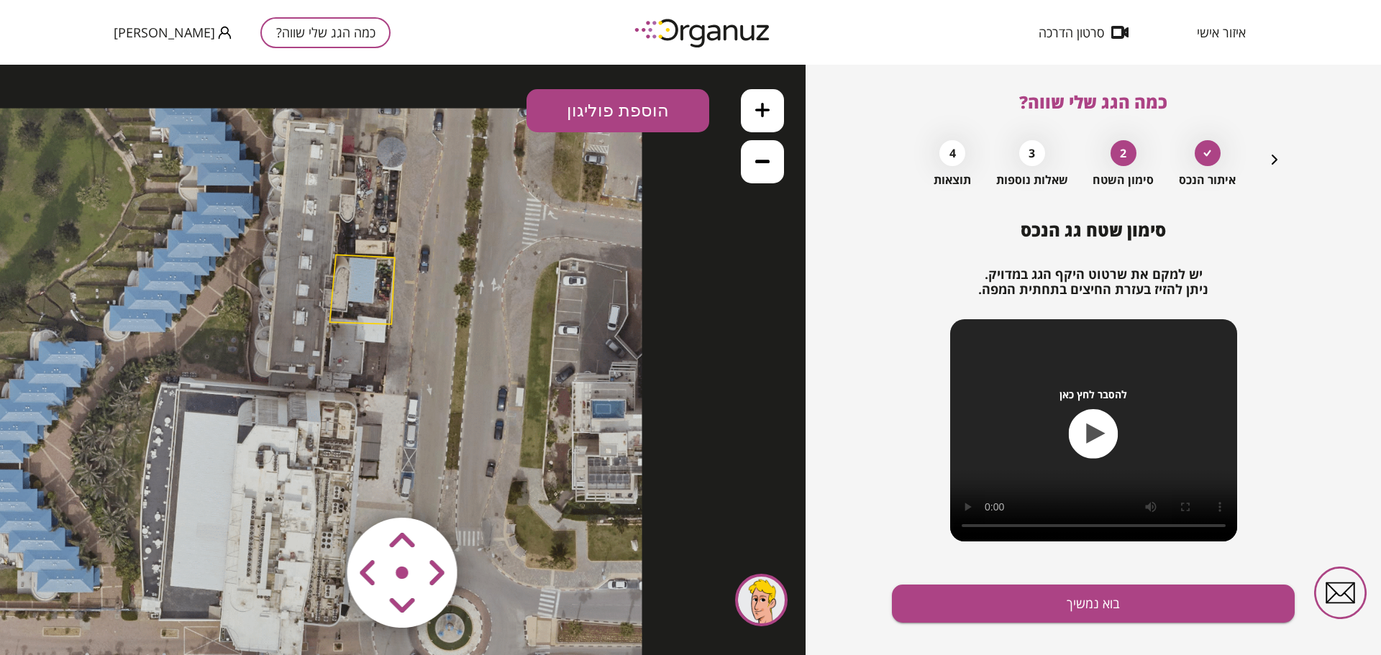
click at [352, 252] on icon at bounding box center [250, 500] width 783 height 783
click at [351, 257] on polygon at bounding box center [361, 289] width 65 height 69
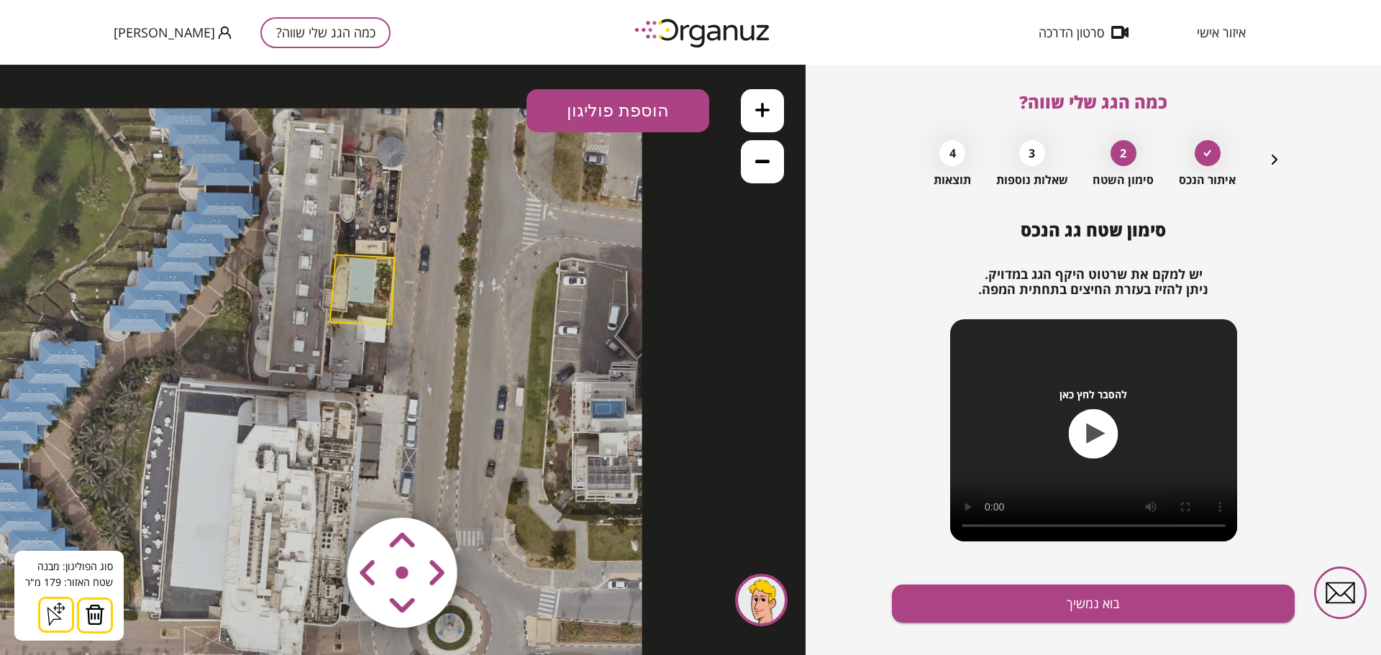
click at [85, 615] on img at bounding box center [95, 615] width 20 height 22
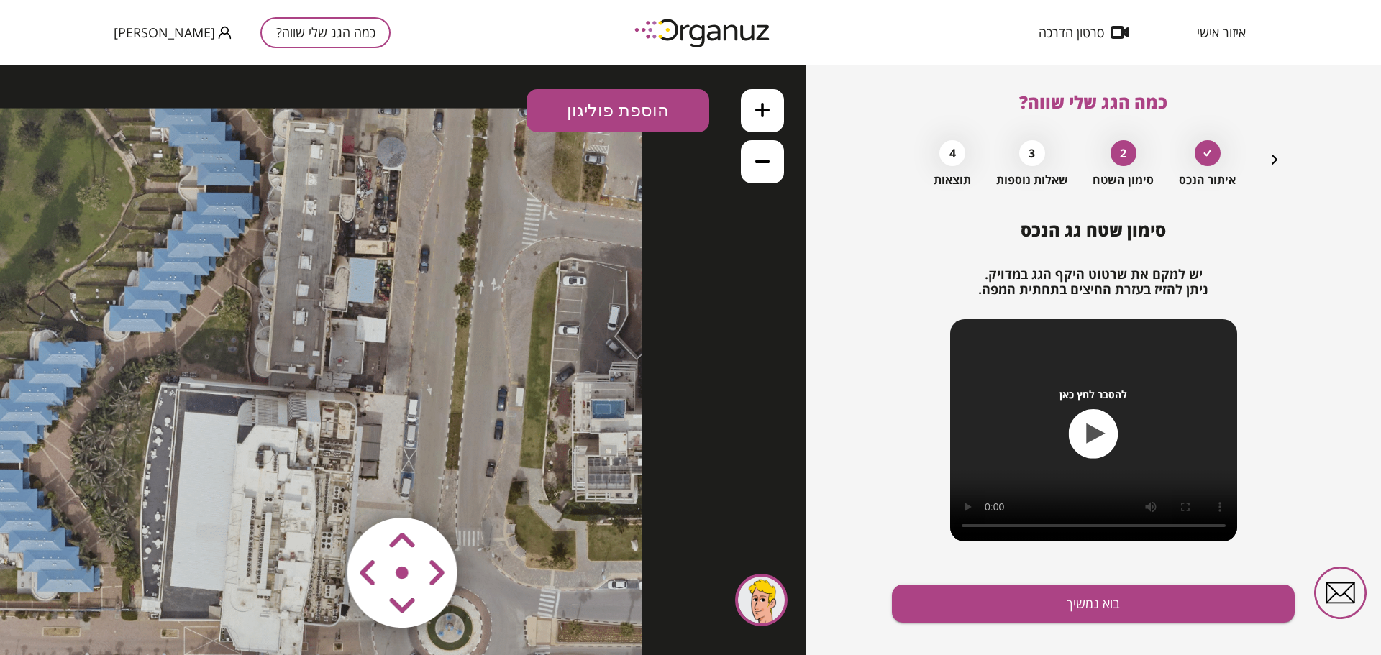
click at [608, 112] on button "הוספת פוליגון" at bounding box center [617, 110] width 183 height 43
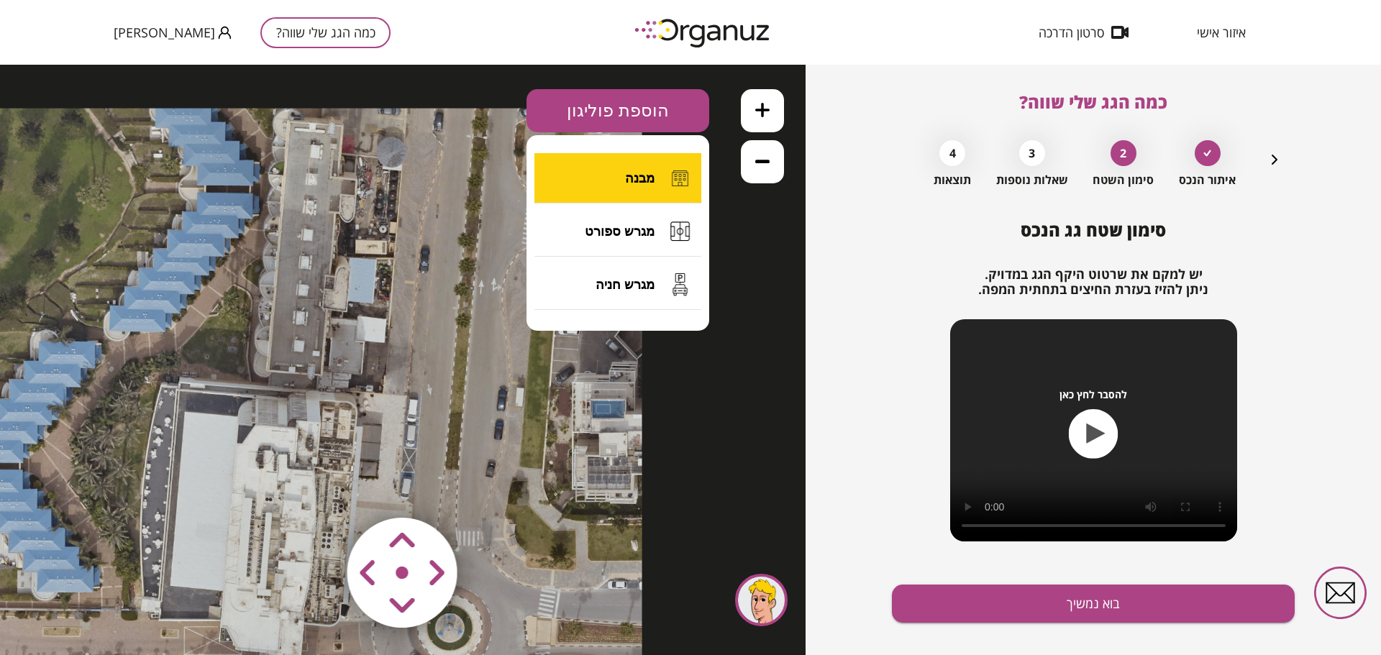
click at [636, 181] on span "מבנה" at bounding box center [639, 178] width 29 height 16
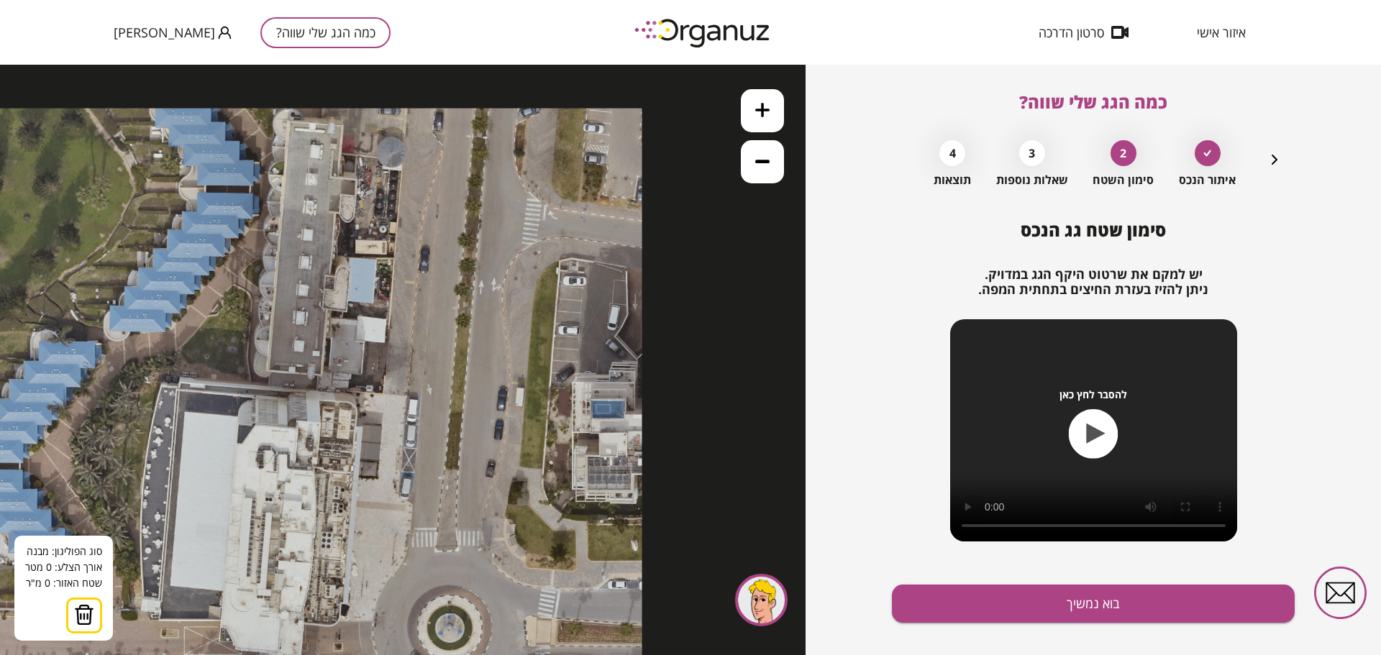
click at [395, 260] on icon at bounding box center [250, 500] width 783 height 783
click at [336, 255] on polygon at bounding box center [365, 257] width 59 height 5
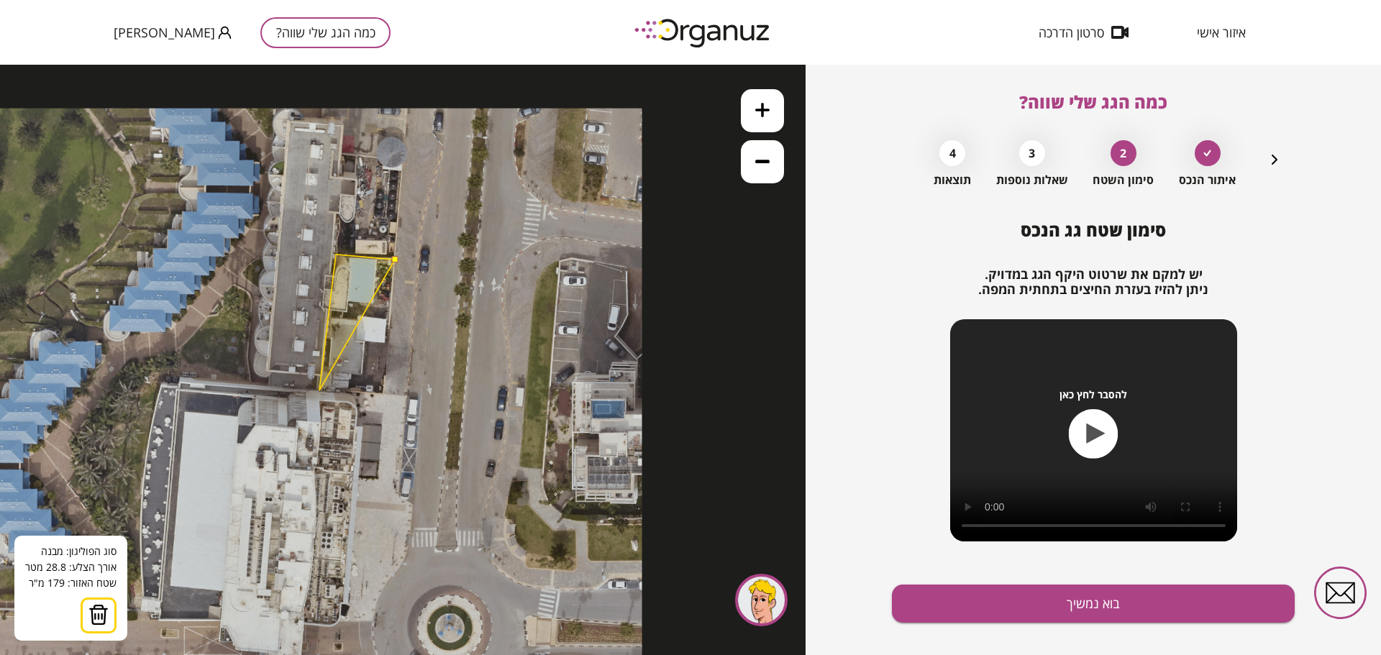
click at [319, 390] on polygon at bounding box center [357, 323] width 76 height 136
click at [385, 396] on polygon at bounding box center [357, 326] width 76 height 142
click at [395, 259] on button at bounding box center [394, 259] width 6 height 6
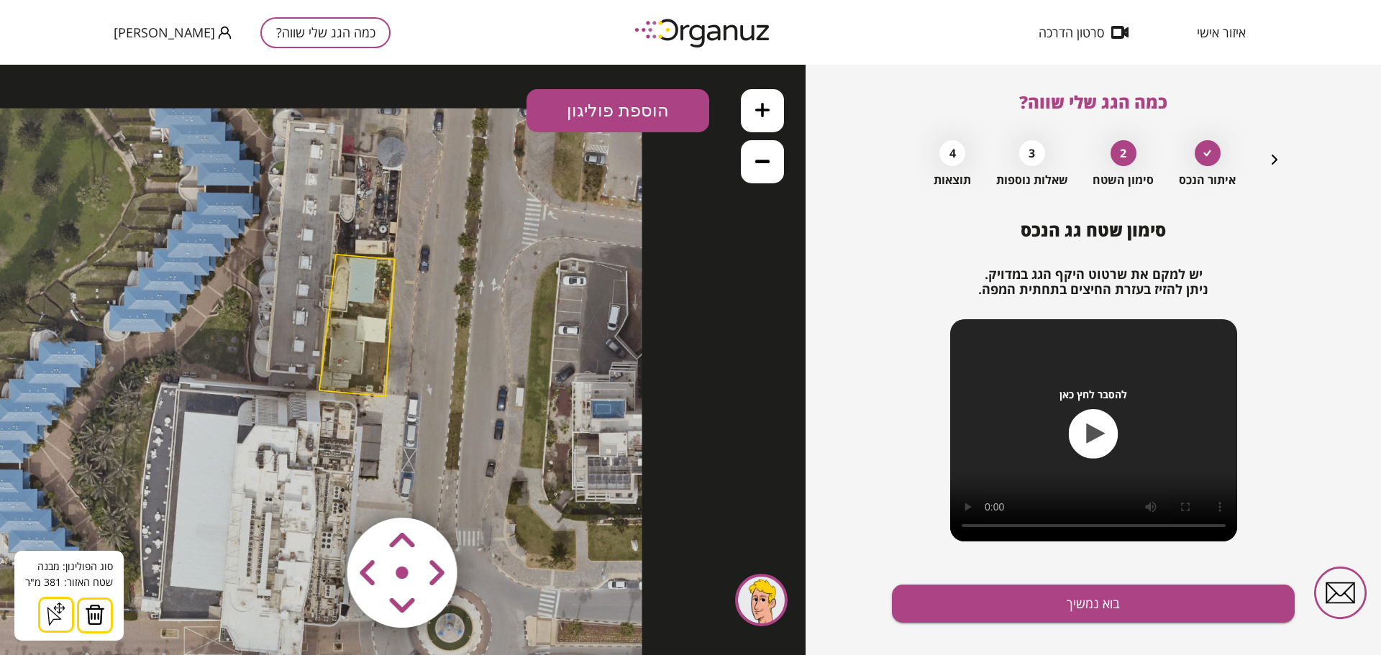
click at [762, 168] on icon at bounding box center [762, 161] width 14 height 14
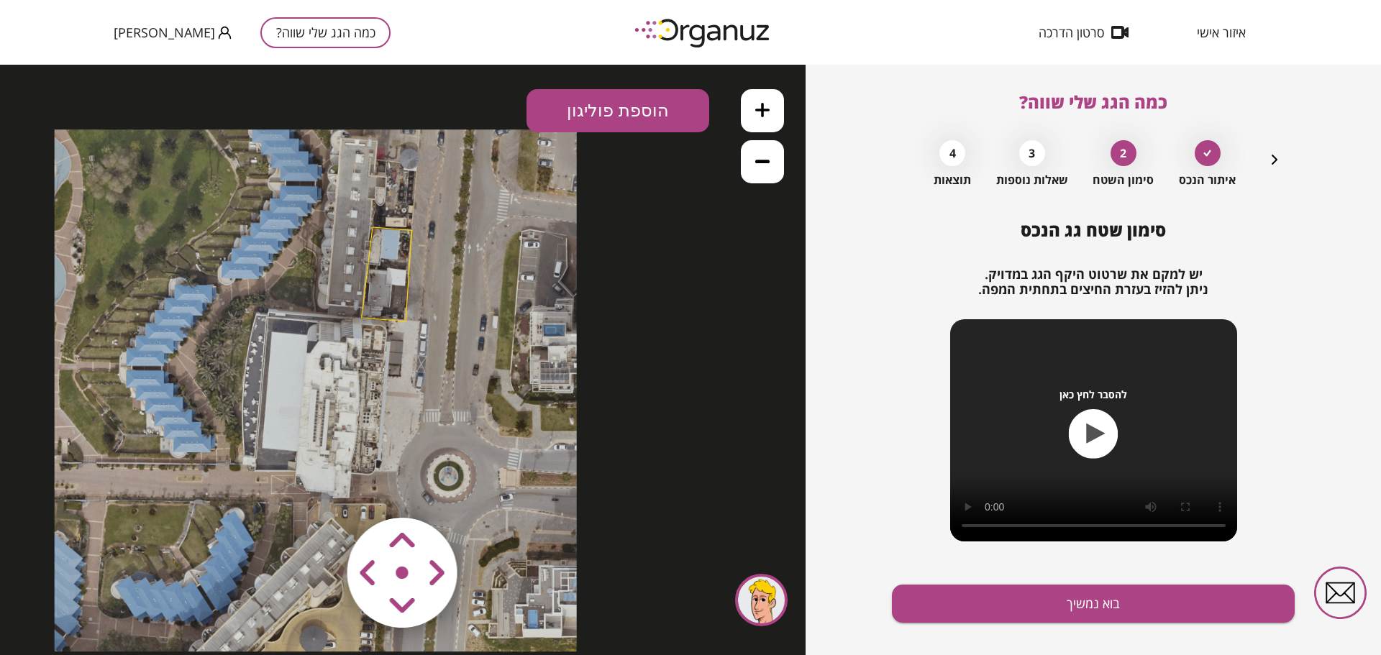
drag, startPoint x: 501, startPoint y: 334, endPoint x: 516, endPoint y: 272, distance: 64.2
click at [516, 272] on icon at bounding box center [316, 390] width 522 height 522
